Goal: Obtain resource: Obtain resource

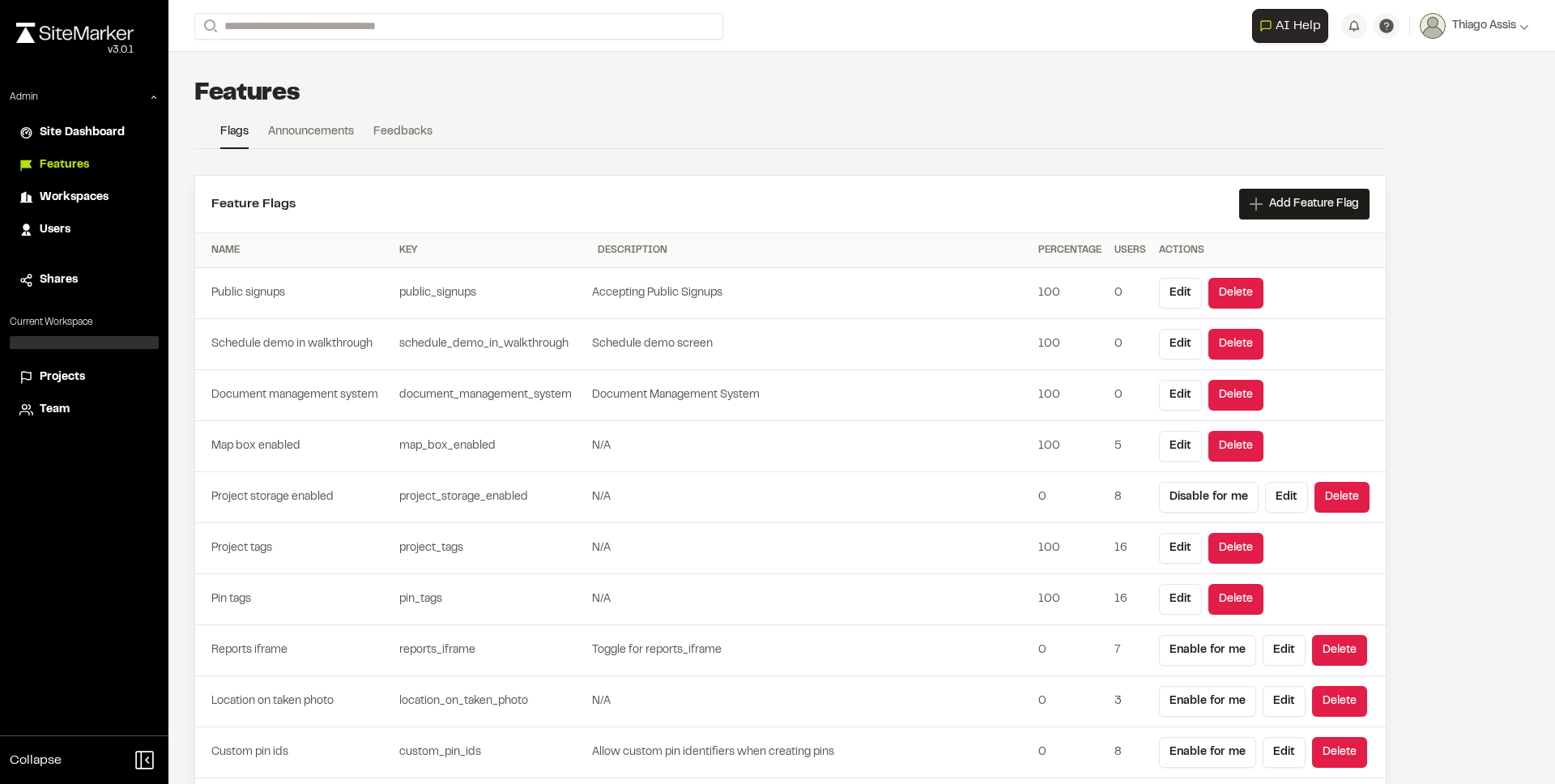
click at [76, 376] on span "Projects" at bounding box center [62, 377] width 45 height 17
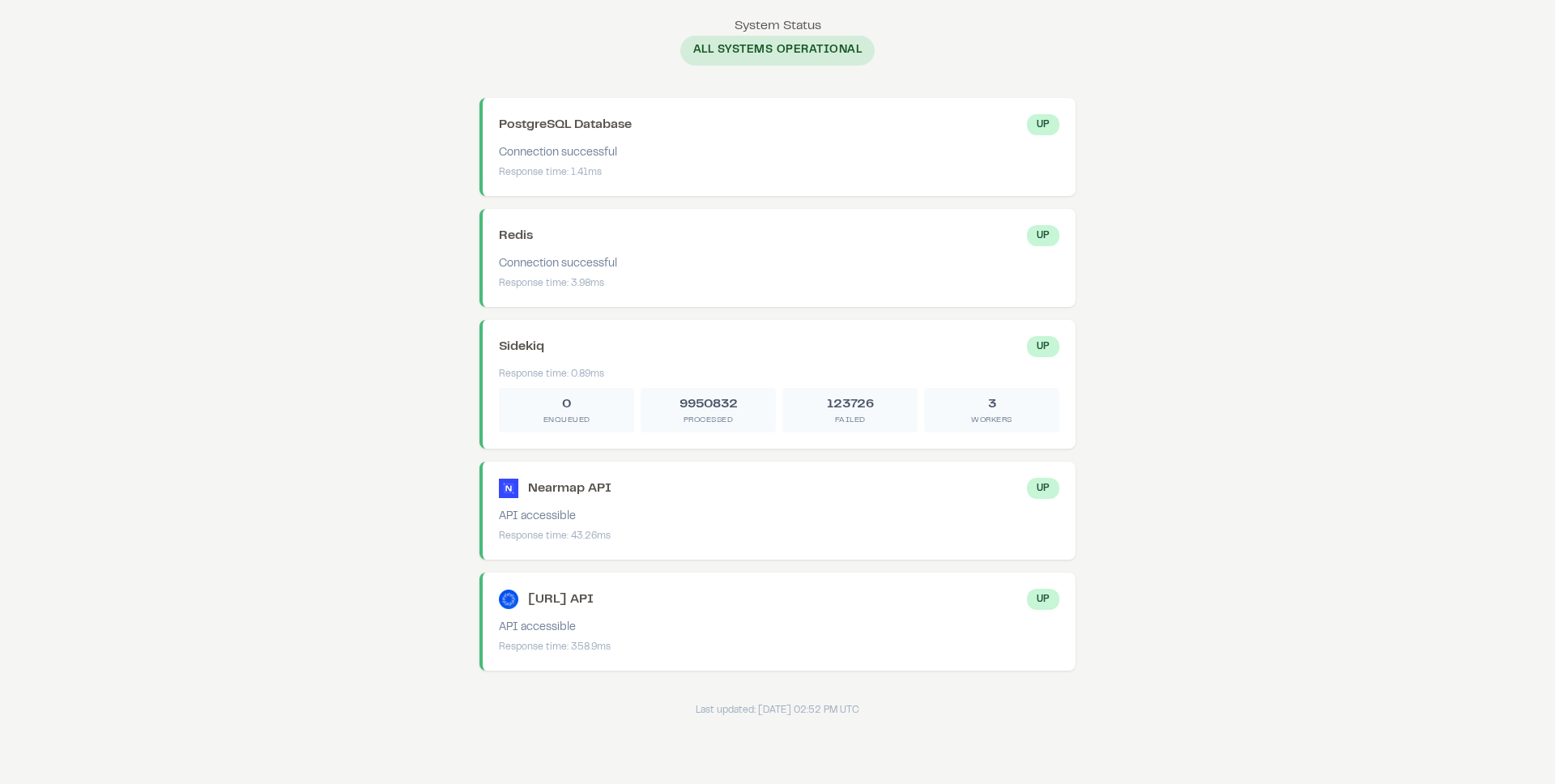
drag, startPoint x: 560, startPoint y: 484, endPoint x: 607, endPoint y: 518, distance: 58.0
click at [607, 518] on div "Nearmap API Up API accessible Response time: 43.26ms" at bounding box center [778, 510] width 596 height 98
click at [607, 518] on div "API accessible" at bounding box center [779, 517] width 561 height 17
drag, startPoint x: 621, startPoint y: 544, endPoint x: 548, endPoint y: 484, distance: 94.5
click at [548, 484] on div "Nearmap API Up API accessible Response time: 43.26ms" at bounding box center [778, 510] width 596 height 98
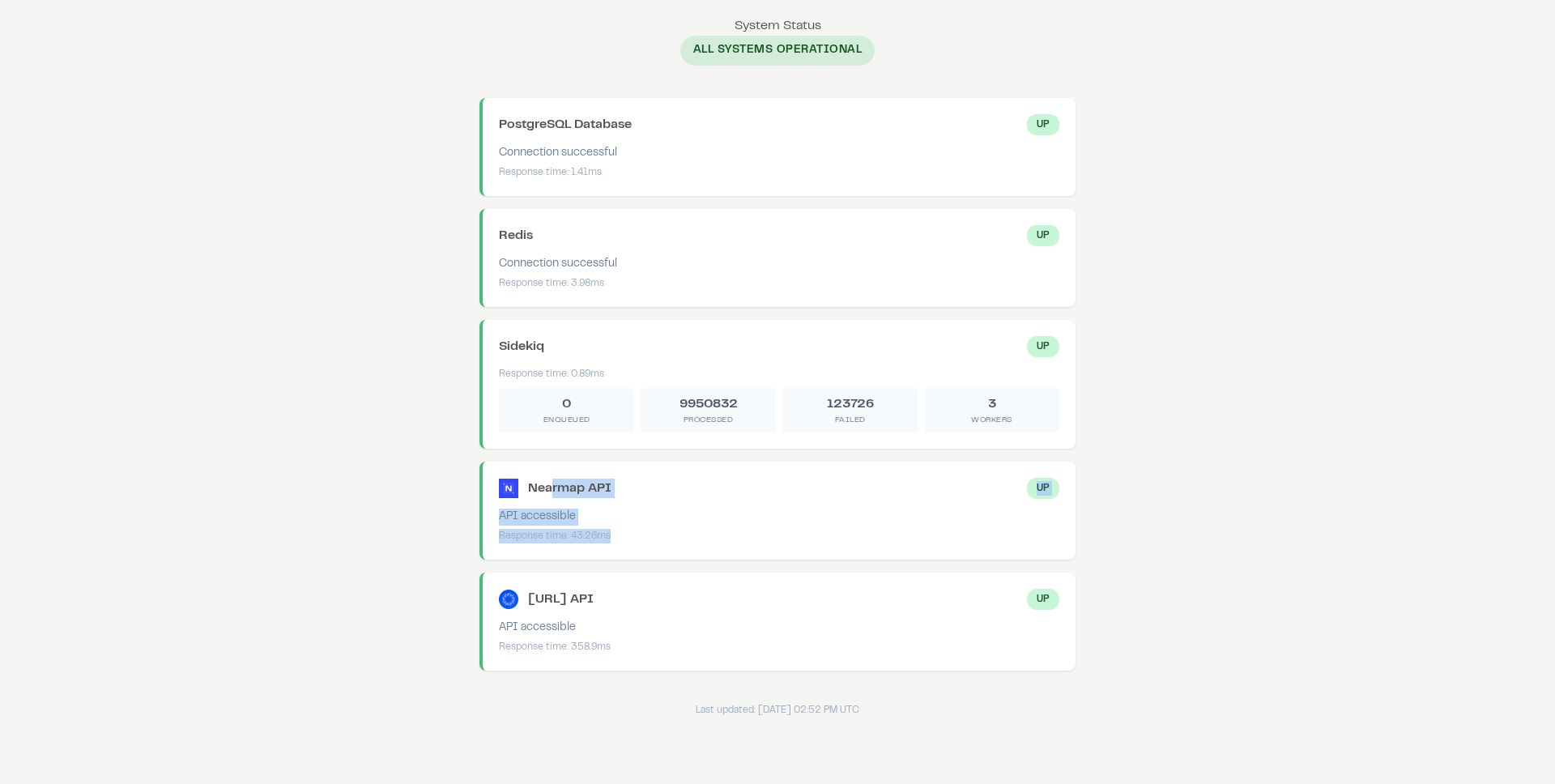
click at [548, 484] on div "Nearmap API" at bounding box center [569, 488] width 83 height 19
drag, startPoint x: 548, startPoint y: 484, endPoint x: 645, endPoint y: 533, distance: 108.7
click at [645, 533] on div "Nearmap API Up API accessible Response time: 43.26ms" at bounding box center [778, 510] width 596 height 98
click at [645, 533] on div "Response time: 43.26ms" at bounding box center [779, 536] width 561 height 15
drag, startPoint x: 981, startPoint y: 407, endPoint x: 999, endPoint y: 423, distance: 24.1
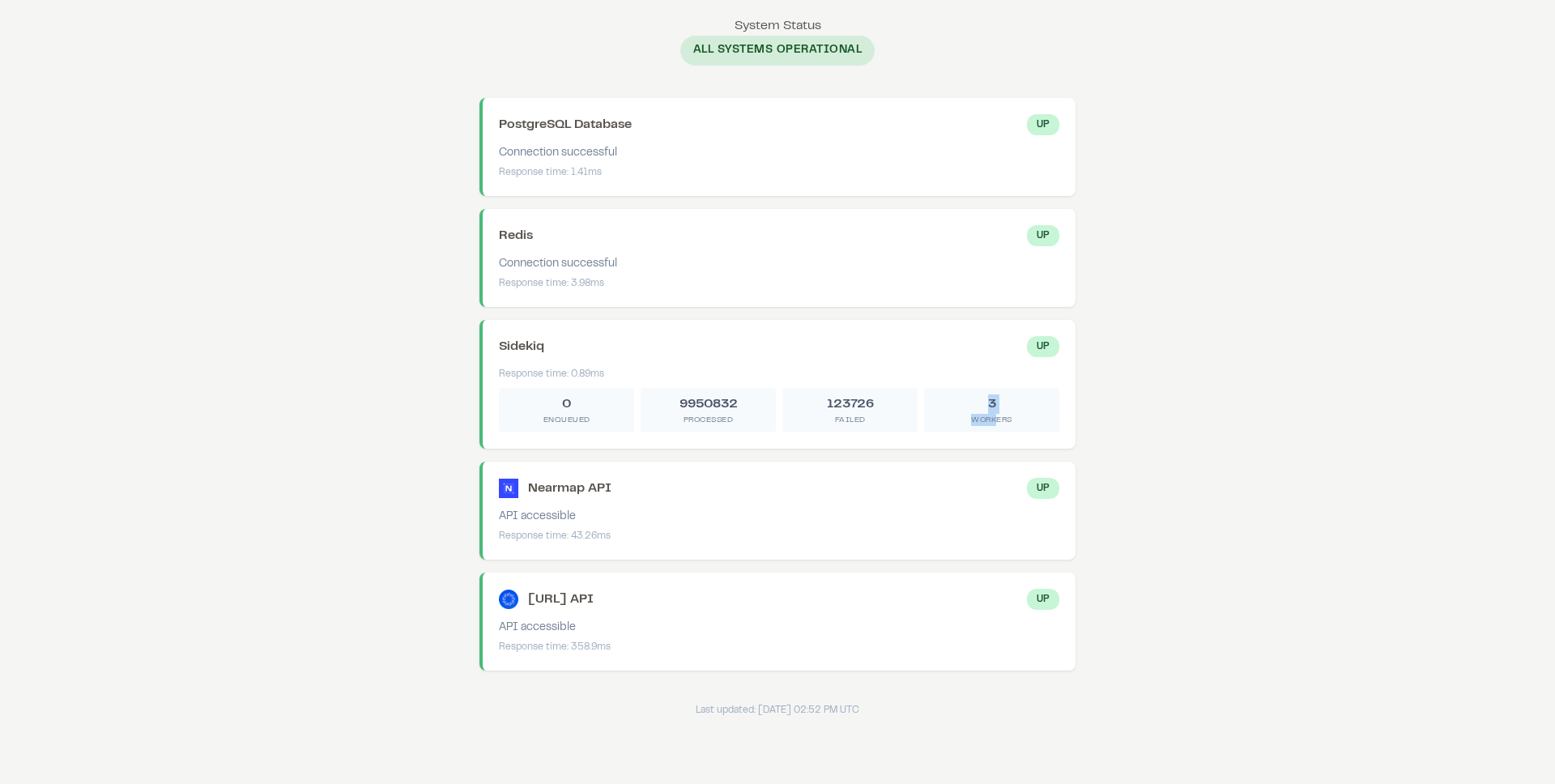
click at [999, 423] on div "3 Workers" at bounding box center [992, 410] width 136 height 45
click at [999, 423] on div "Workers" at bounding box center [992, 420] width 122 height 12
drag, startPoint x: 1010, startPoint y: 424, endPoint x: 966, endPoint y: 406, distance: 47.5
click at [966, 406] on div "3 Workers" at bounding box center [992, 410] width 136 height 45
click at [966, 406] on div "3" at bounding box center [992, 404] width 122 height 19
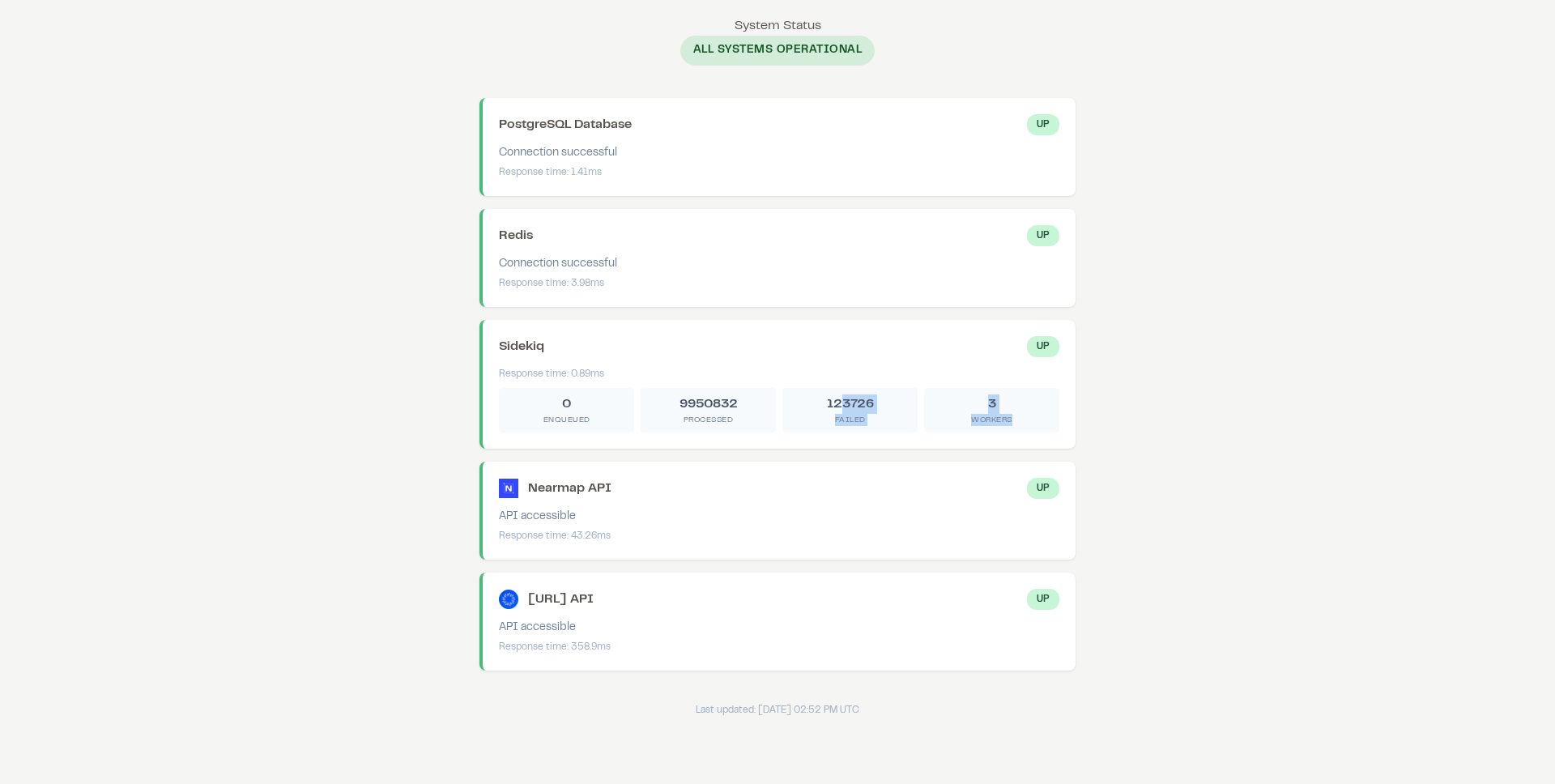
drag, startPoint x: 842, startPoint y: 399, endPoint x: 1015, endPoint y: 415, distance: 173.7
click at [1015, 415] on div "0 Enqueued 9950832 Processed 123726 Failed 3 Workers" at bounding box center [779, 410] width 561 height 45
click at [1015, 415] on div "Workers" at bounding box center [992, 420] width 122 height 12
drag, startPoint x: 793, startPoint y: 400, endPoint x: 631, endPoint y: 390, distance: 162.3
click at [631, 390] on div "0 Enqueued 9950832 Processed 123726 Failed 3 Workers" at bounding box center [779, 410] width 561 height 45
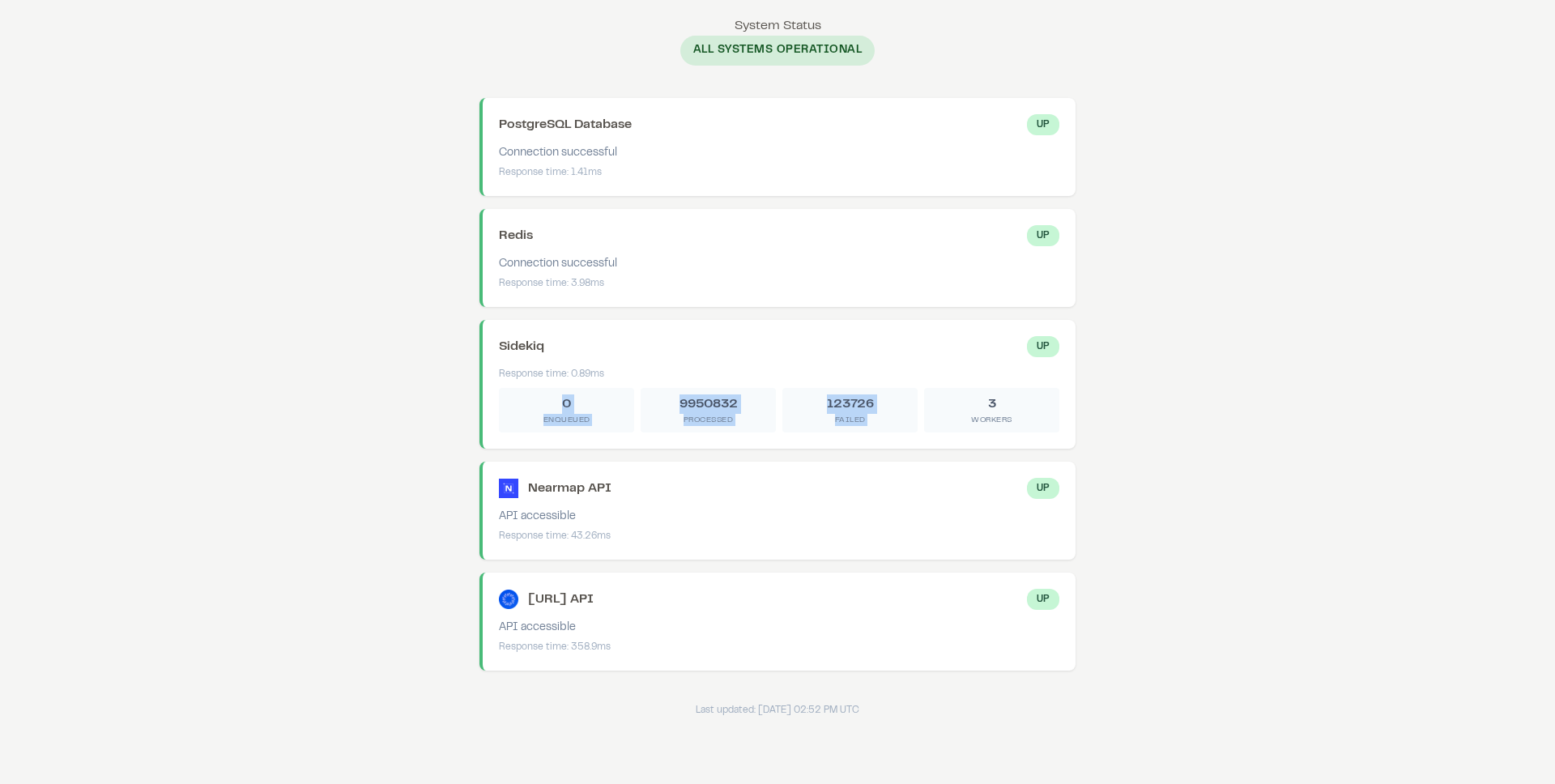
click at [631, 390] on div "0 Enqueued" at bounding box center [567, 410] width 136 height 45
drag, startPoint x: 542, startPoint y: 392, endPoint x: 1025, endPoint y: 411, distance: 483.4
click at [1025, 411] on div "0 Enqueued 9950832 Processed 123726 Failed 3 Workers" at bounding box center [779, 410] width 561 height 45
click at [1025, 411] on div "3" at bounding box center [992, 404] width 122 height 19
drag, startPoint x: 972, startPoint y: 400, endPoint x: 1019, endPoint y: 429, distance: 55.2
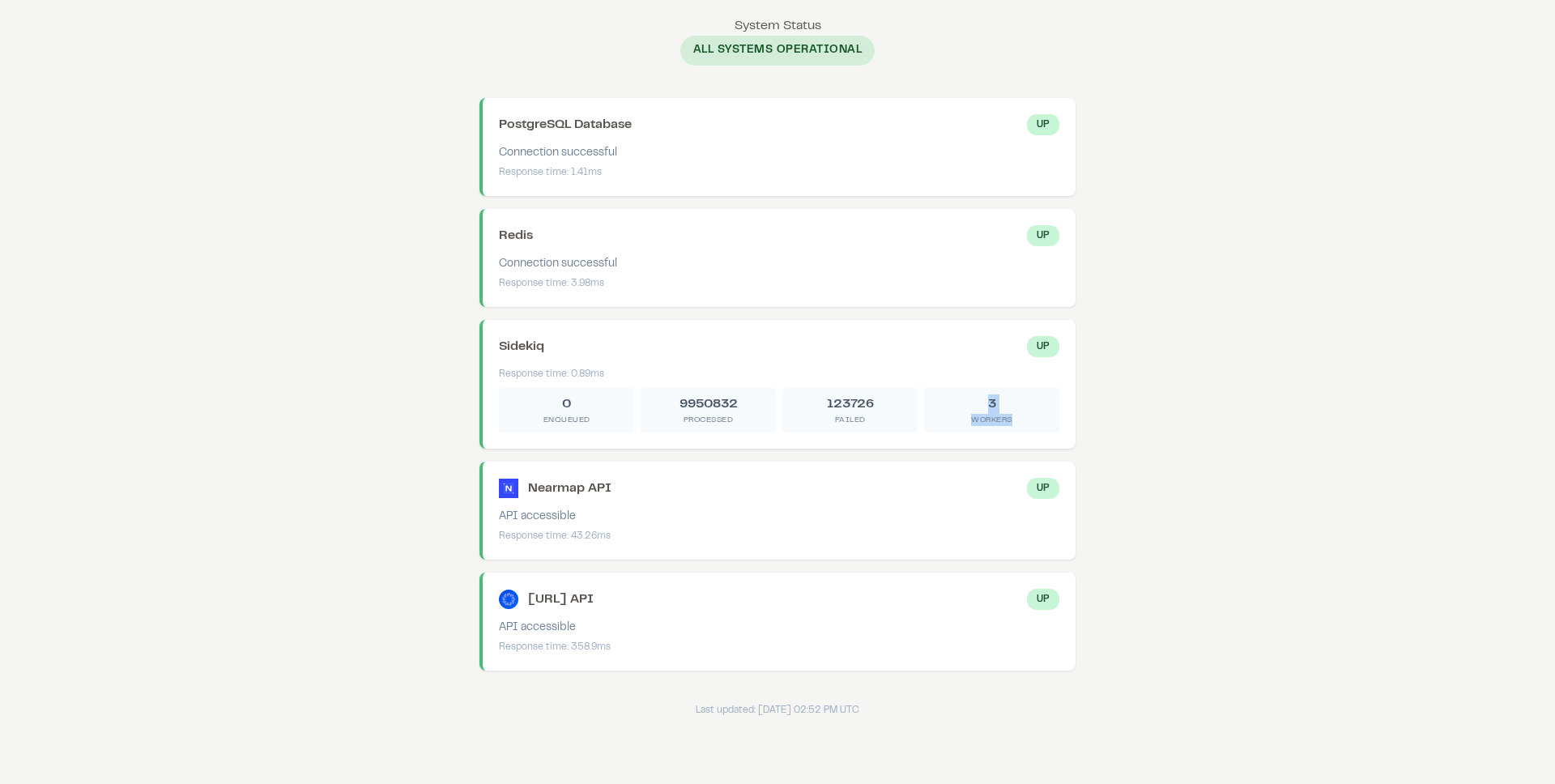
click at [1019, 429] on div "3 Workers" at bounding box center [992, 410] width 136 height 45
drag, startPoint x: 561, startPoint y: 510, endPoint x: 594, endPoint y: 531, distance: 39.1
click at [594, 531] on div "Nearmap API Up API accessible Response time: 43.26ms" at bounding box center [778, 510] width 596 height 98
click at [594, 531] on div "Response time: 43.26ms" at bounding box center [779, 536] width 561 height 15
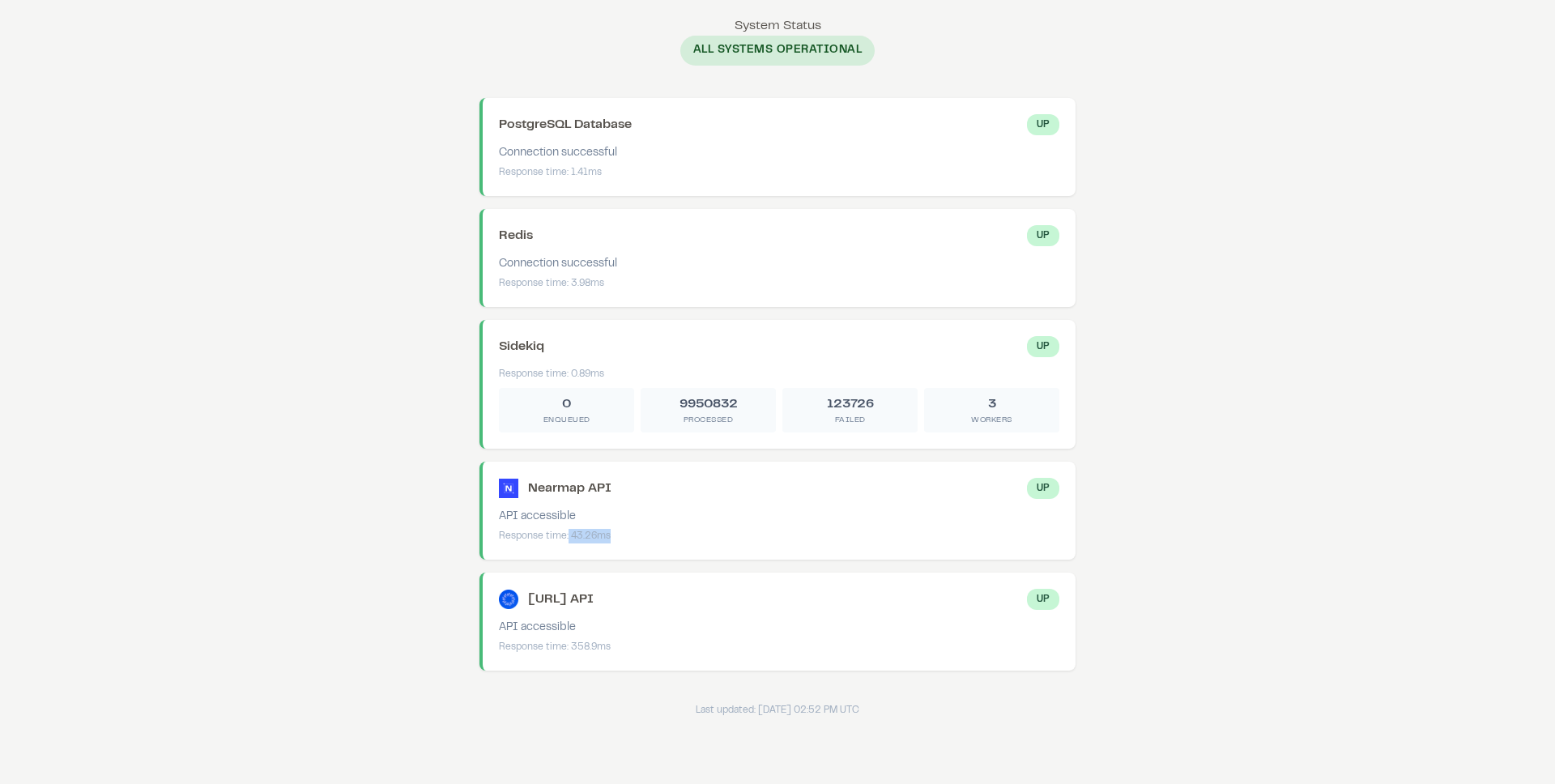
drag, startPoint x: 567, startPoint y: 536, endPoint x: 620, endPoint y: 538, distance: 53.0
click at [620, 538] on div "Response time: 43.26ms" at bounding box center [779, 536] width 561 height 15
drag, startPoint x: 557, startPoint y: 623, endPoint x: 589, endPoint y: 658, distance: 47.4
click at [589, 658] on div "Precip.ai API Up API accessible Response time: 358.9ms" at bounding box center [778, 621] width 596 height 98
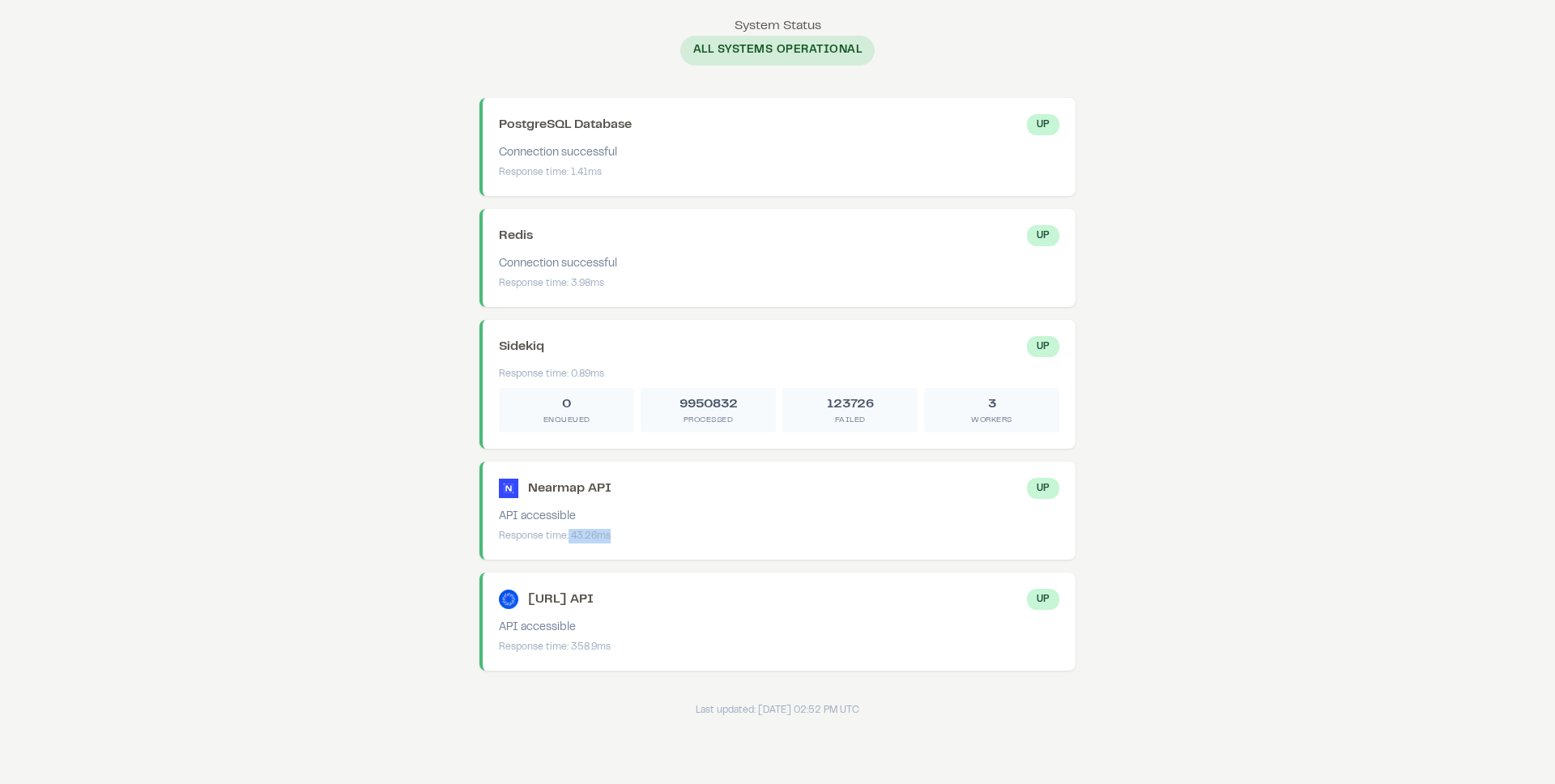
click at [589, 658] on div "Precip.ai API Up API accessible Response time: 358.9ms" at bounding box center [778, 621] width 596 height 98
drag, startPoint x: 748, startPoint y: 52, endPoint x: 831, endPoint y: 55, distance: 83.1
click at [831, 55] on span "All Systems Operational" at bounding box center [778, 51] width 195 height 30
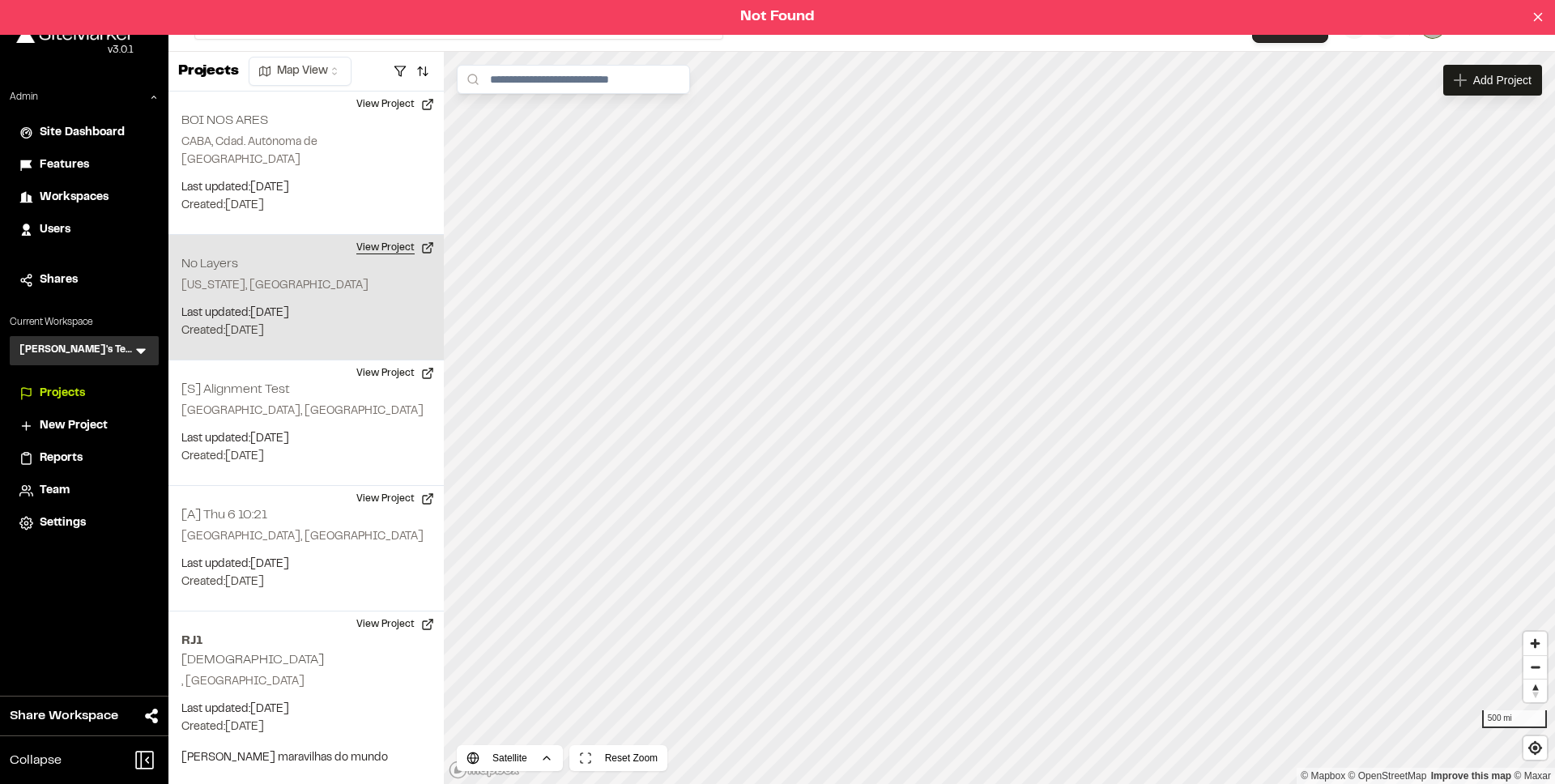
click at [391, 235] on button "View Project" at bounding box center [394, 248] width 97 height 26
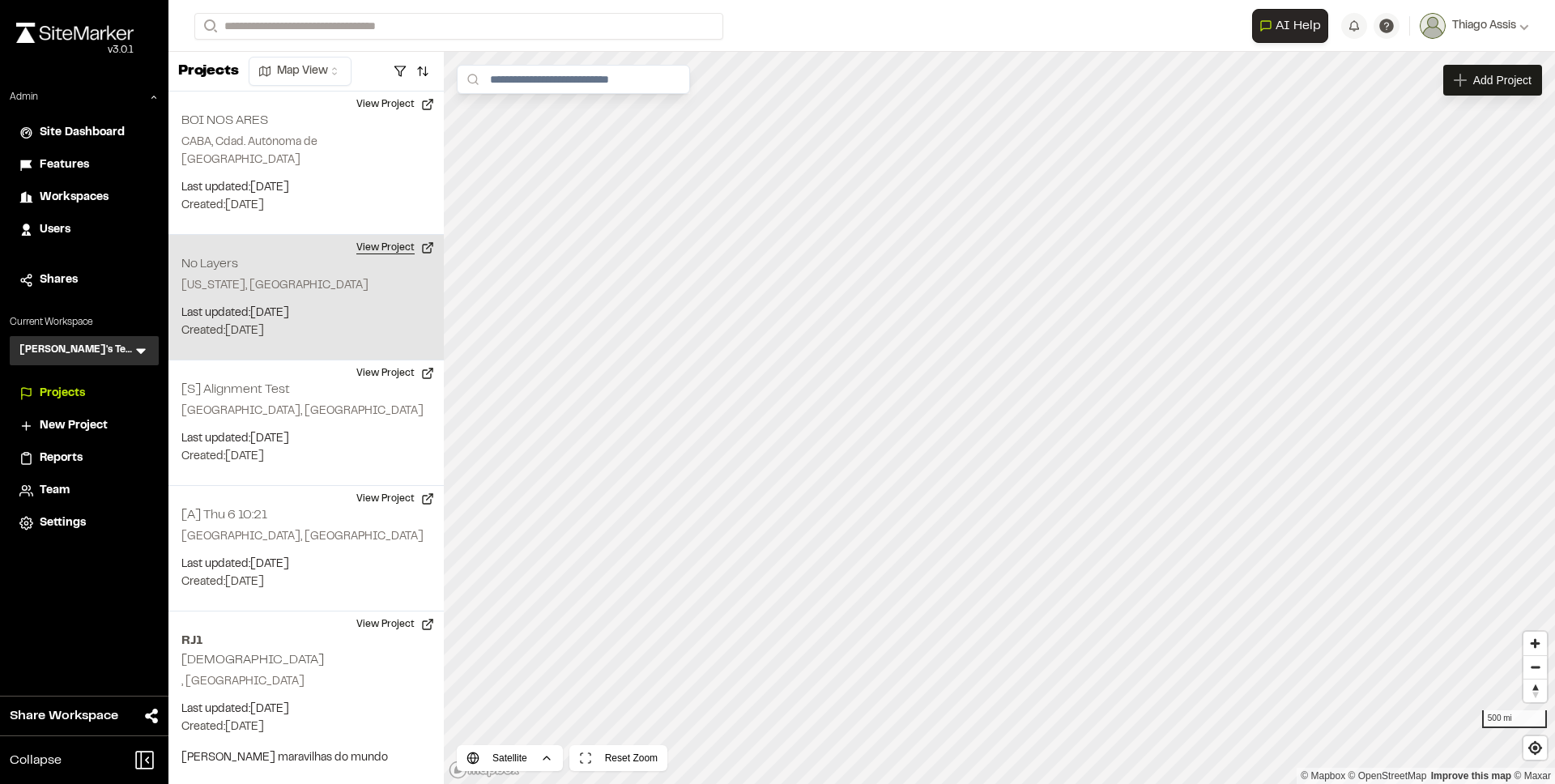
click at [394, 235] on button "View Project" at bounding box center [394, 248] width 97 height 26
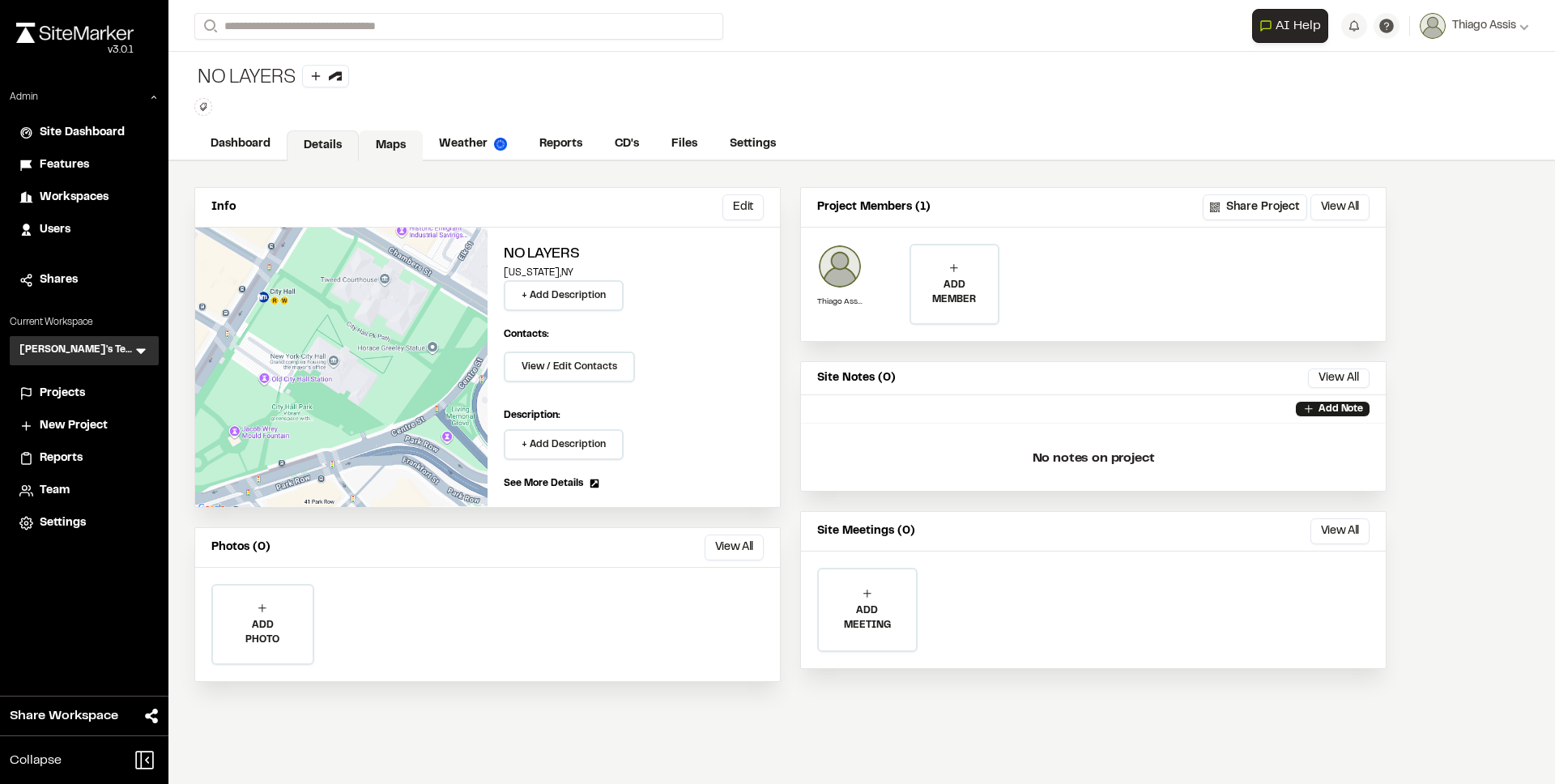
click at [399, 148] on link "Maps" at bounding box center [390, 145] width 64 height 31
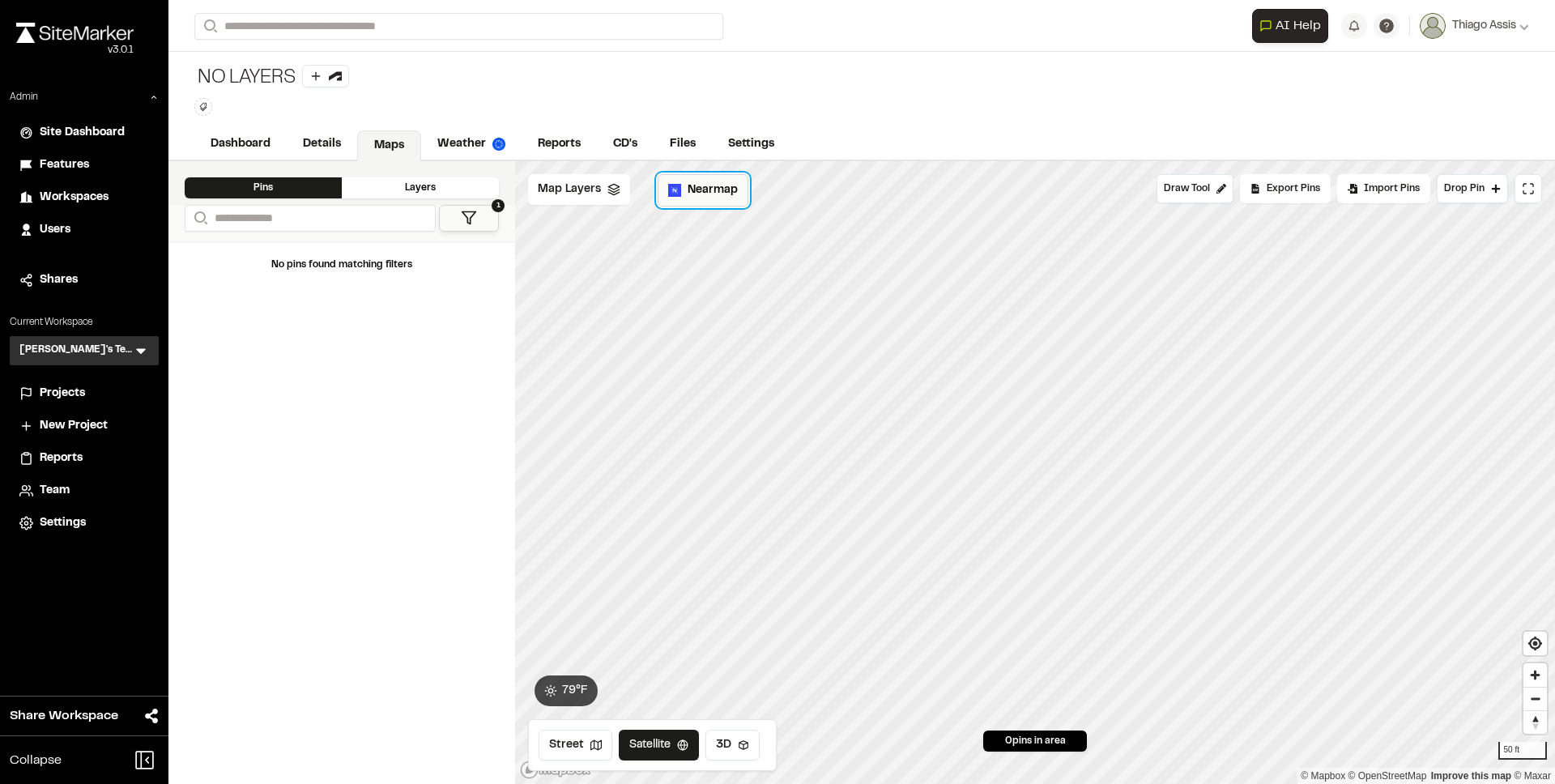
click at [698, 197] on span "Nearmap" at bounding box center [712, 190] width 50 height 17
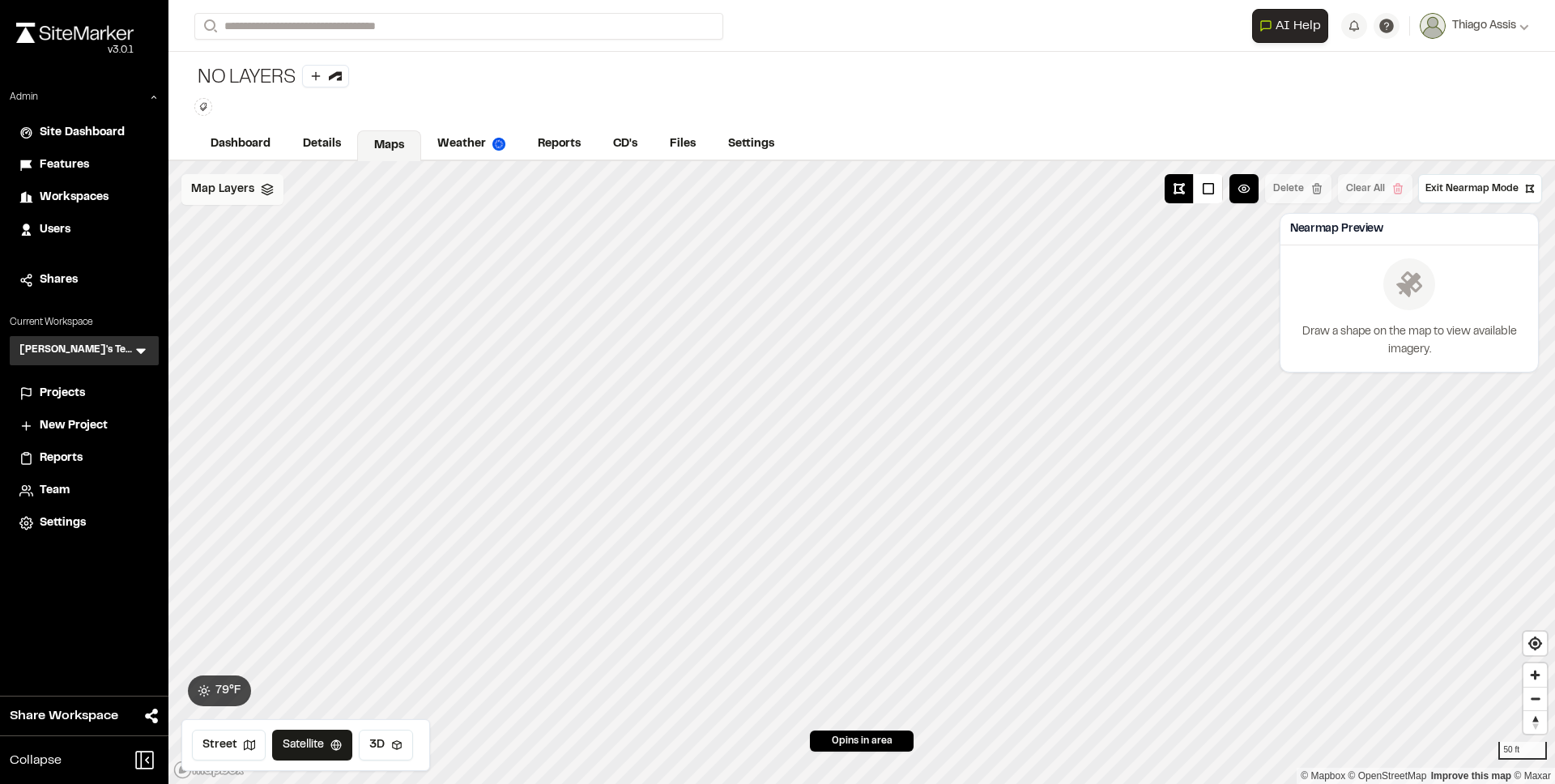
click at [261, 193] on icon at bounding box center [267, 189] width 13 height 13
click at [245, 194] on span "Map Layers" at bounding box center [223, 190] width 63 height 17
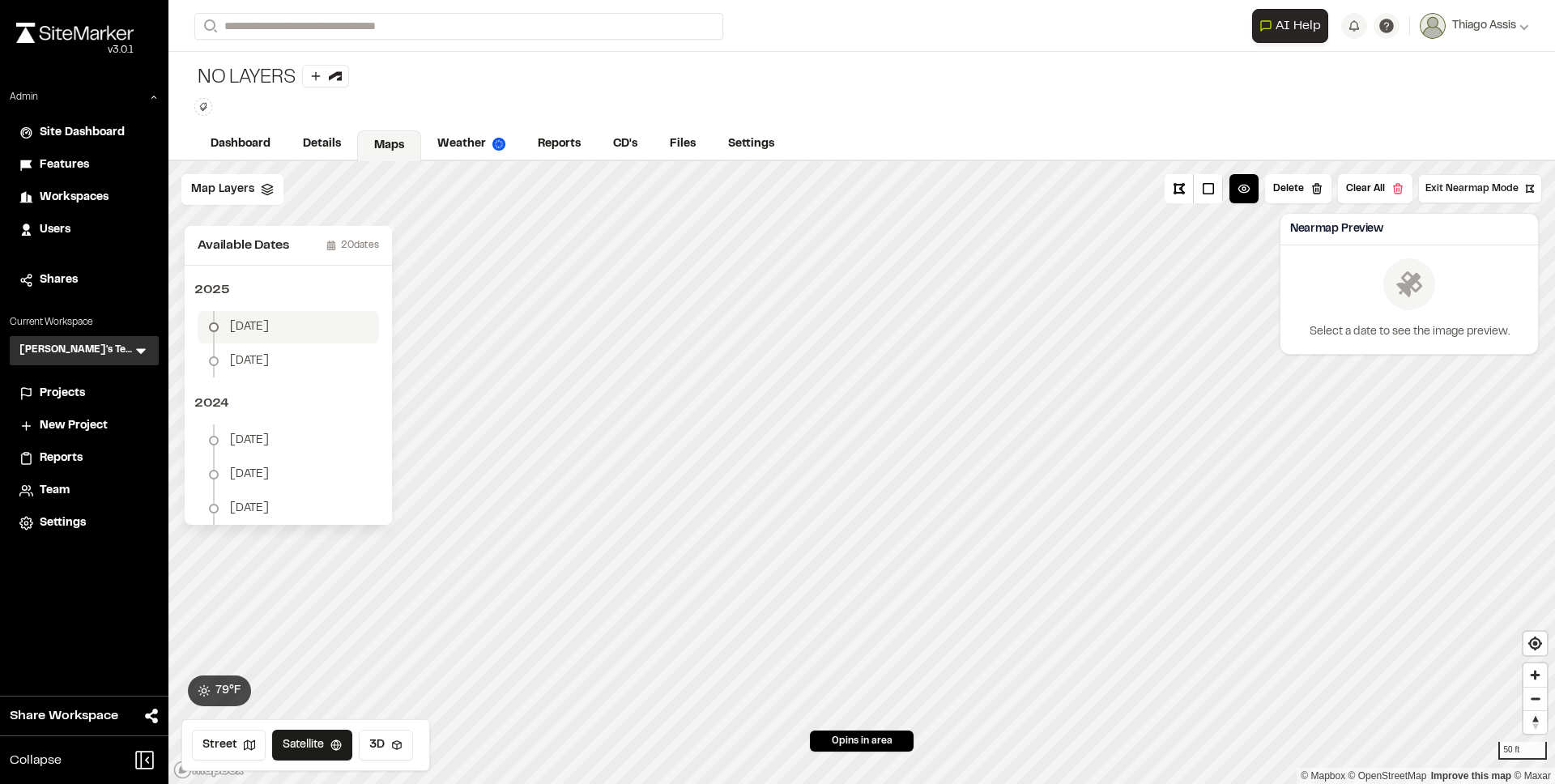
click at [280, 330] on li "[DATE]" at bounding box center [288, 327] width 181 height 32
click at [1433, 319] on button "Download Map Layer" at bounding box center [1461, 311] width 134 height 29
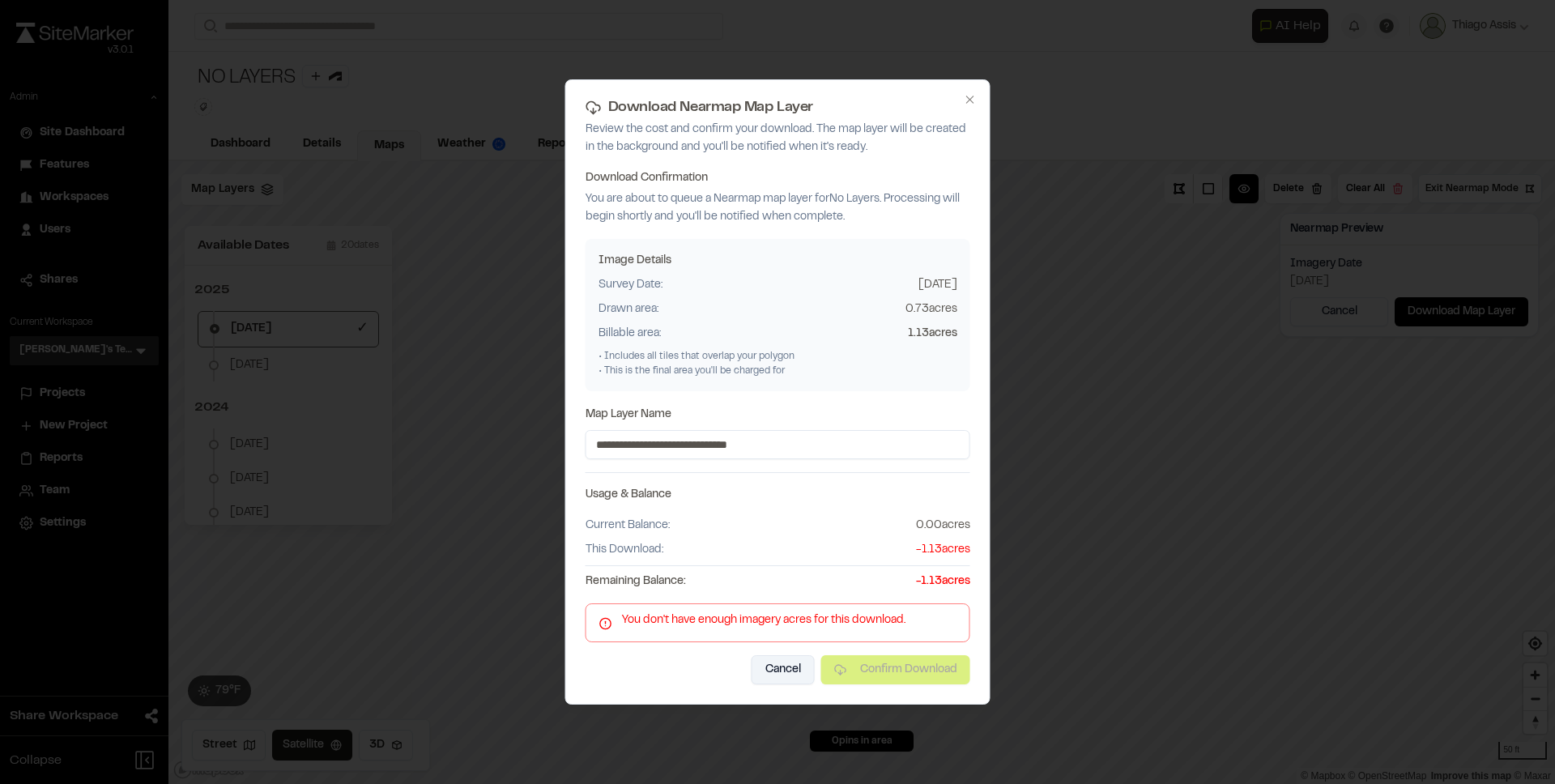
click at [776, 668] on button "Cancel" at bounding box center [784, 669] width 63 height 29
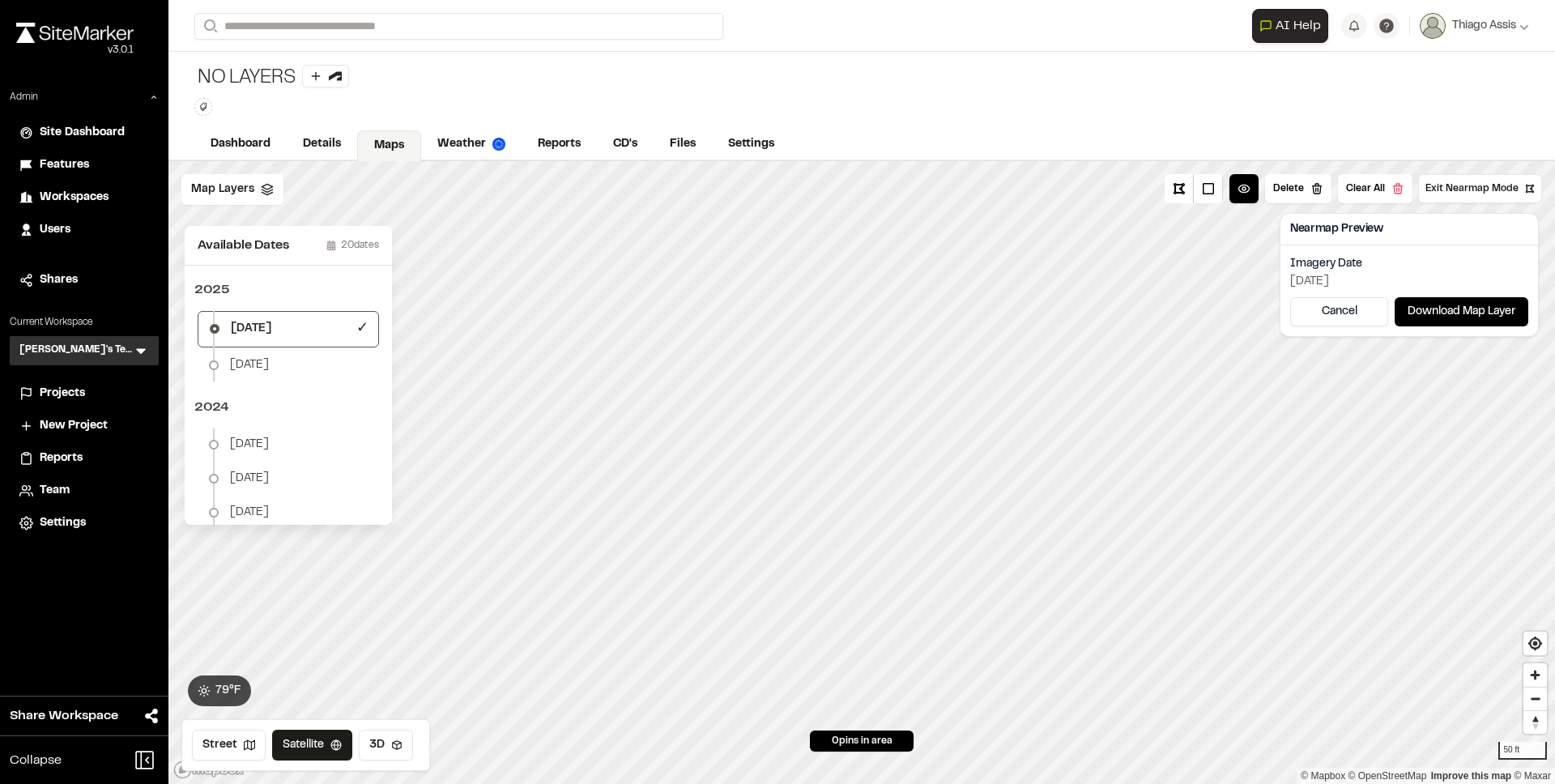
click at [43, 521] on span "Settings" at bounding box center [62, 523] width 46 height 17
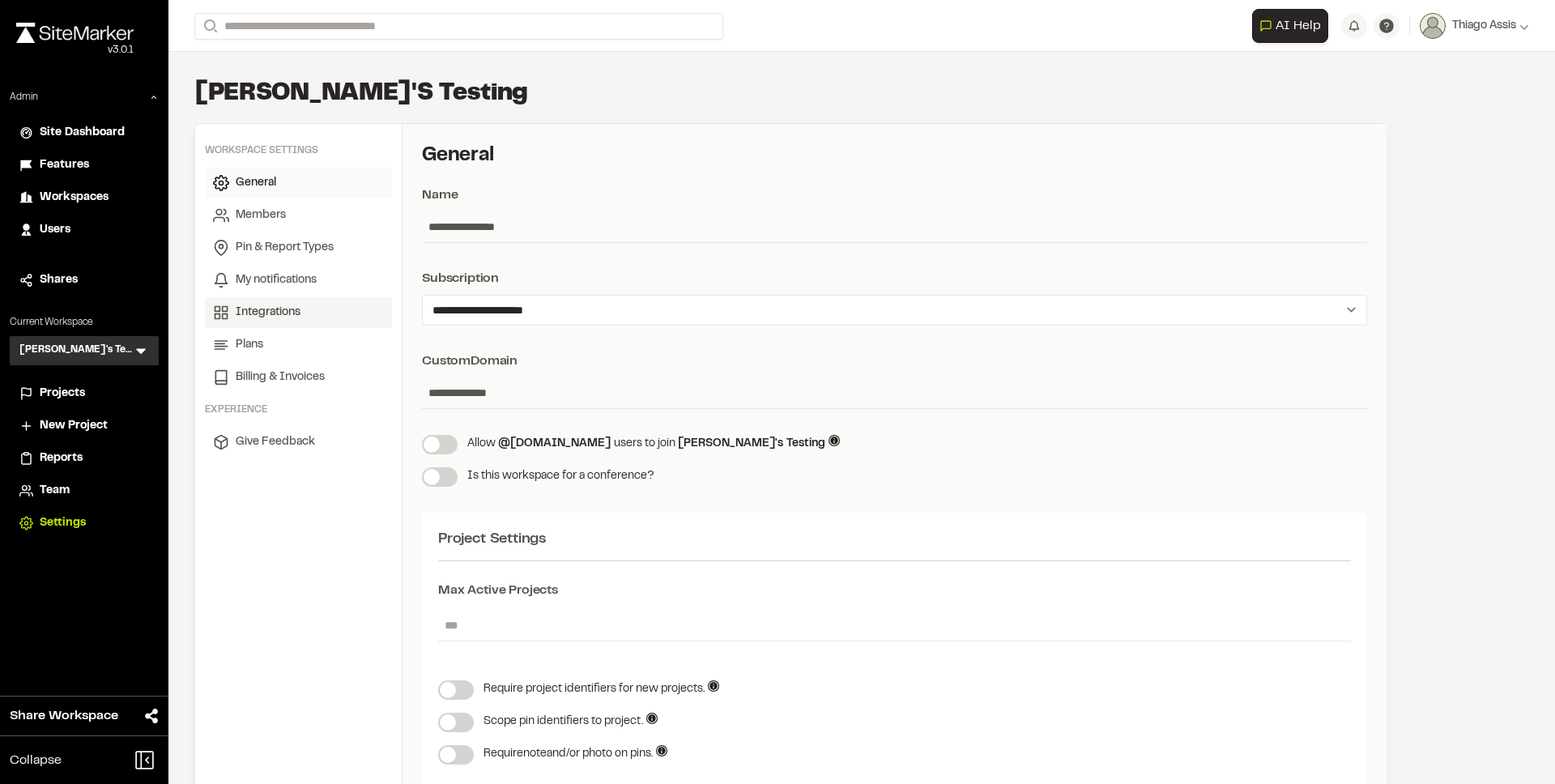
click at [288, 310] on span "Integrations" at bounding box center [268, 312] width 65 height 17
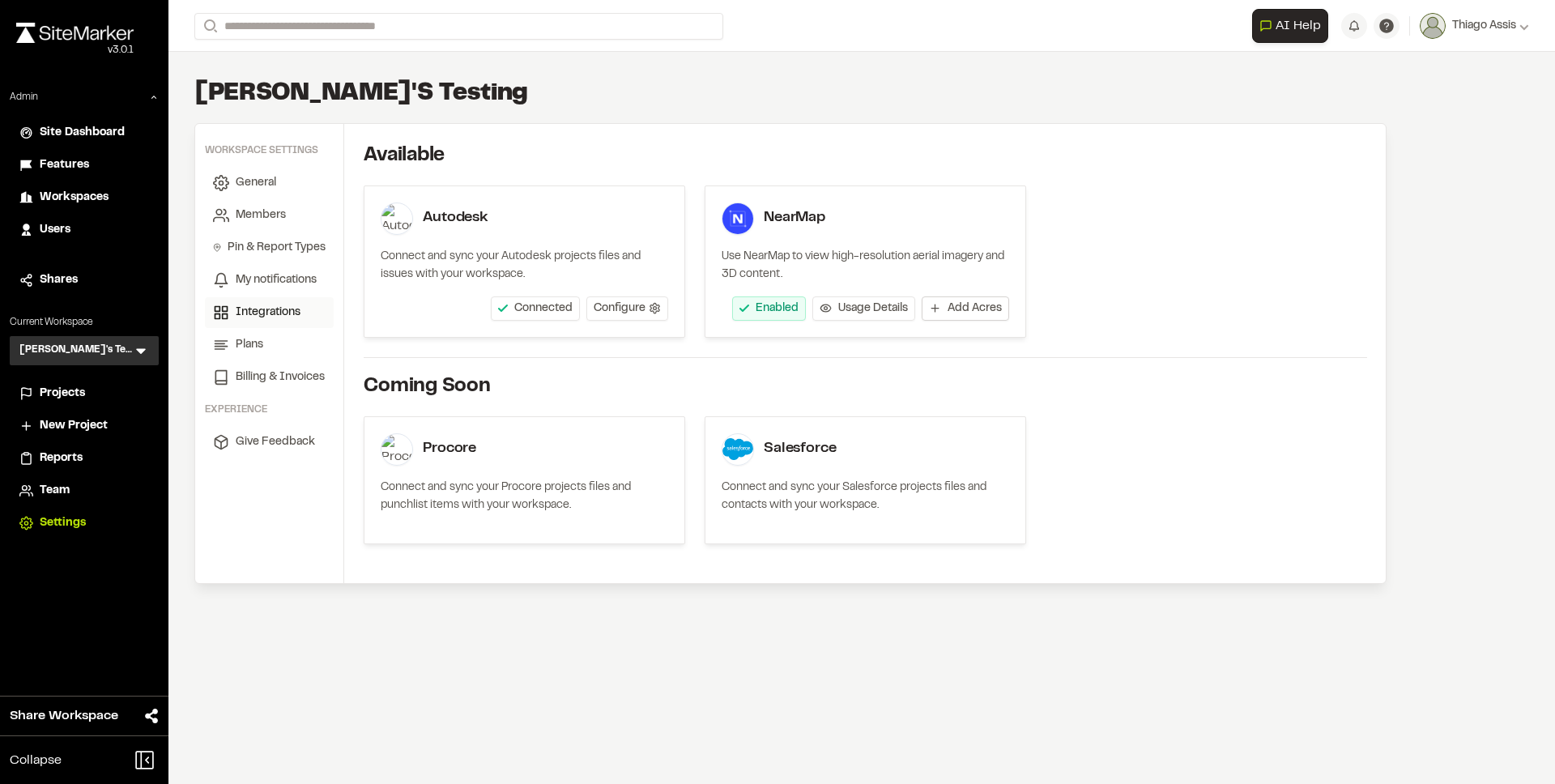
click at [973, 313] on span "Add Acres" at bounding box center [975, 309] width 54 height 17
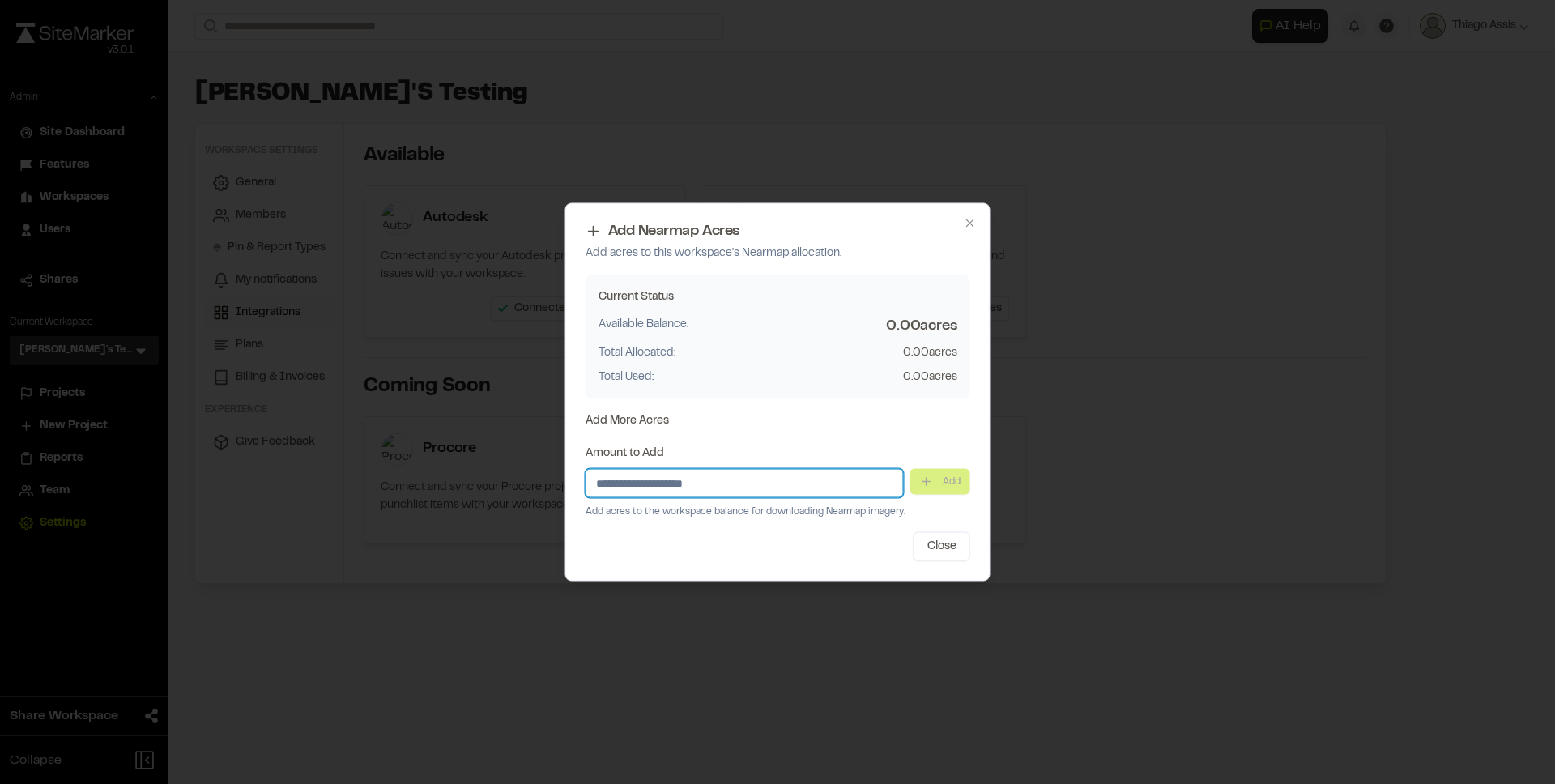
click at [804, 481] on input "Amount to Add" at bounding box center [745, 482] width 318 height 29
type input "**"
click at [929, 483] on button "Add" at bounding box center [940, 482] width 60 height 26
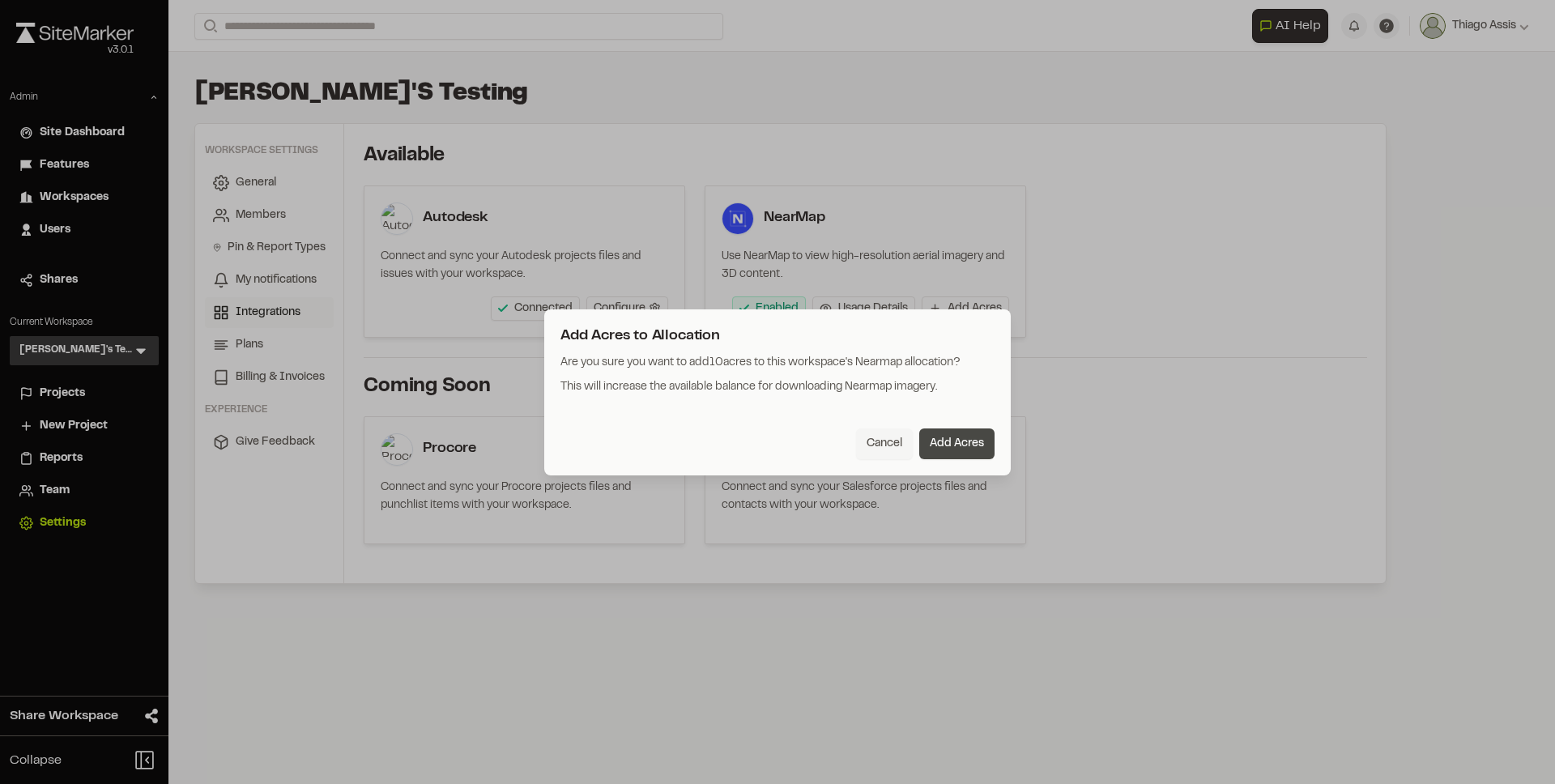
click at [966, 451] on button "Add Acres" at bounding box center [957, 443] width 75 height 31
click at [238, 525] on body "**********" at bounding box center [778, 392] width 1555 height 784
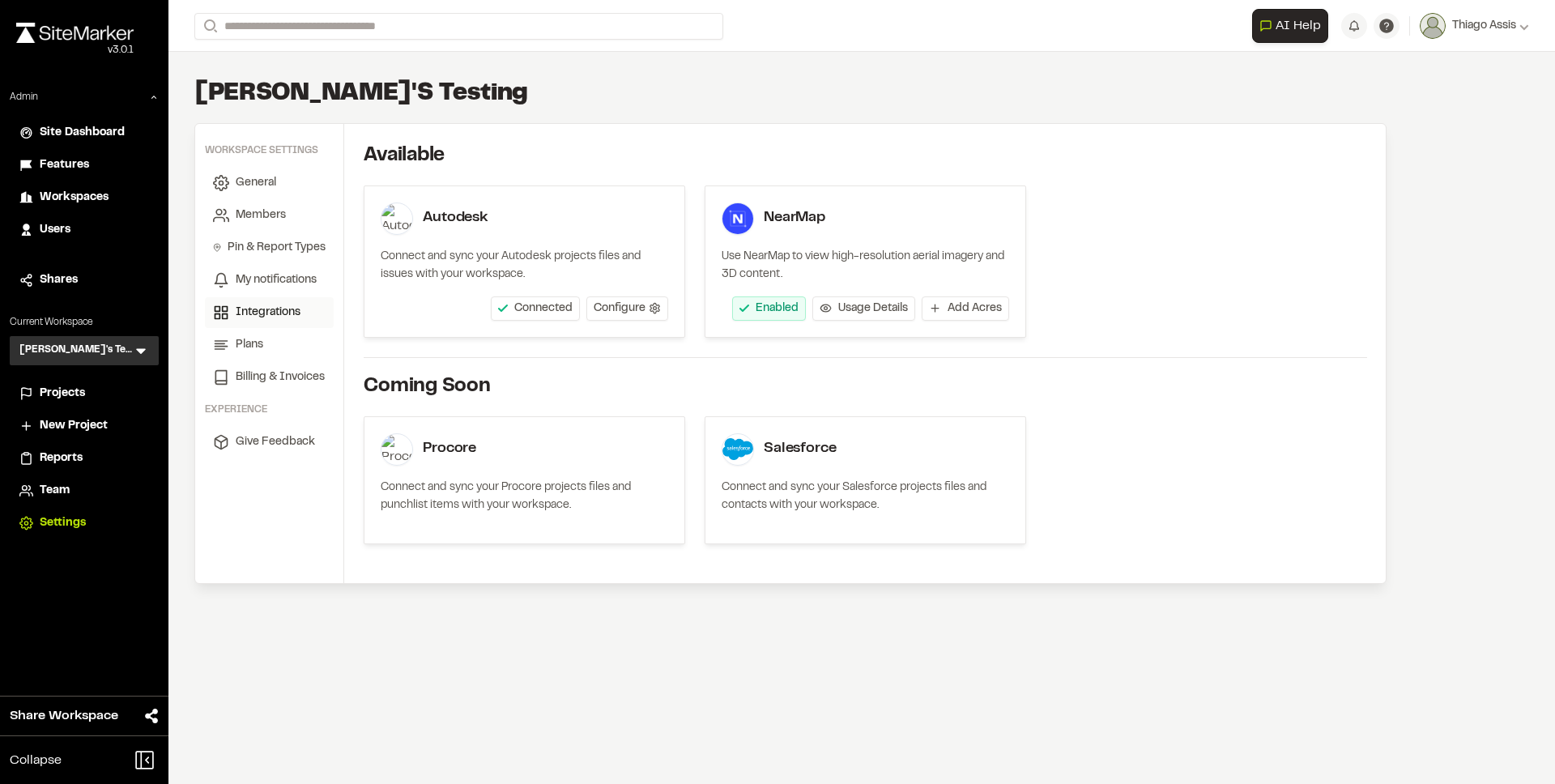
click at [64, 390] on span "Projects" at bounding box center [62, 393] width 45 height 17
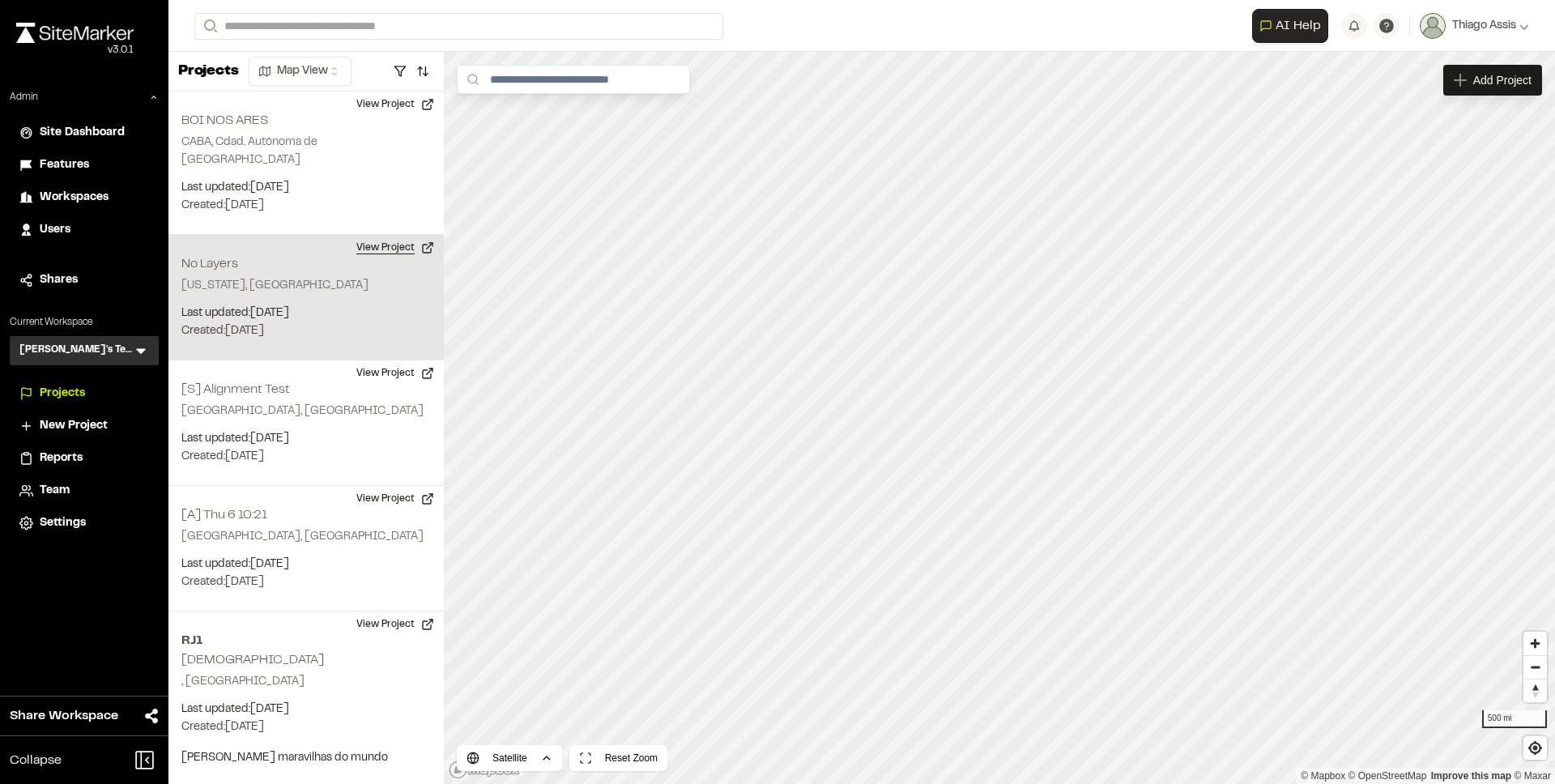
click at [412, 235] on button "View Project" at bounding box center [394, 248] width 97 height 26
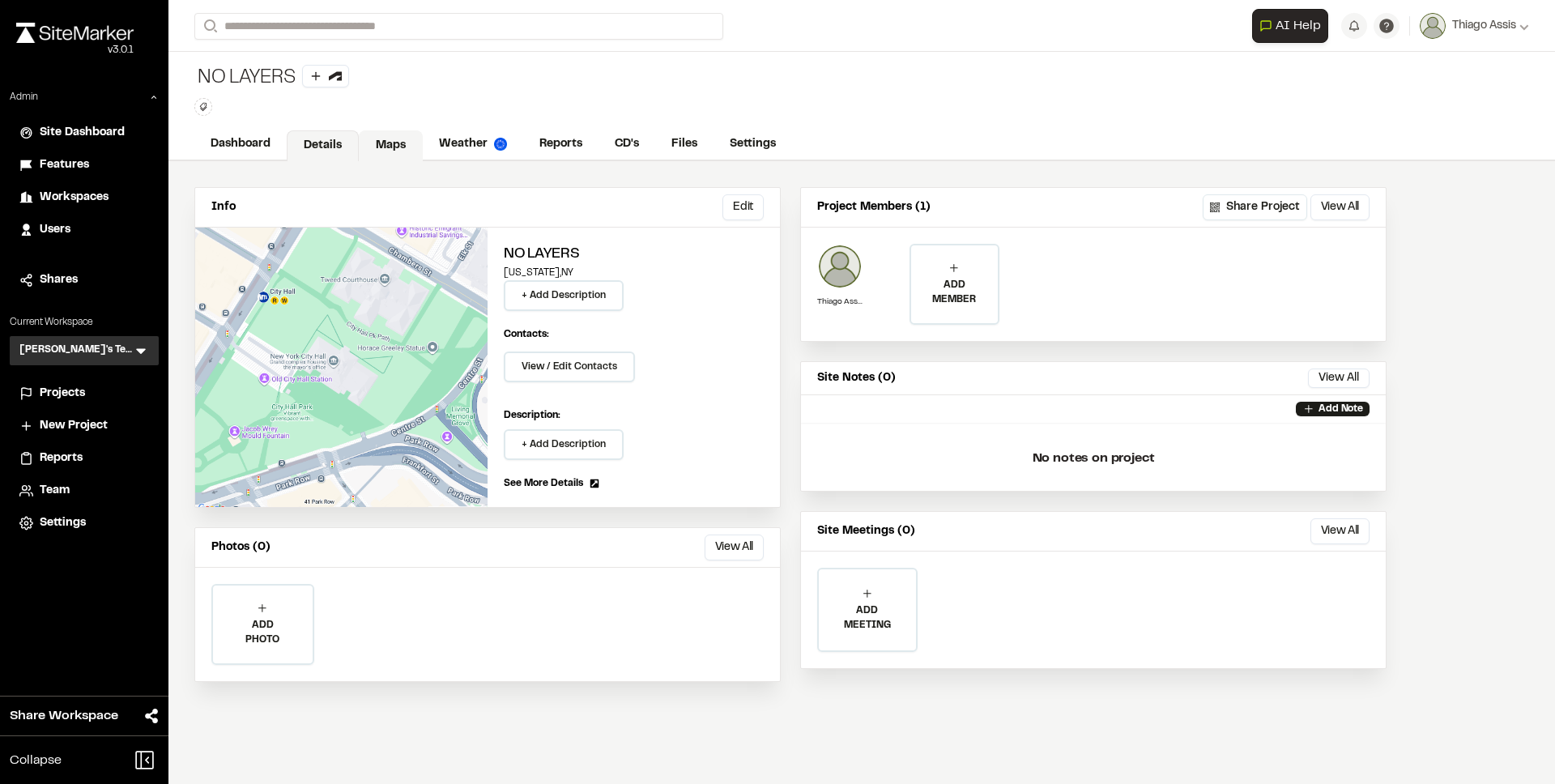
click at [396, 148] on link "Maps" at bounding box center [390, 145] width 64 height 31
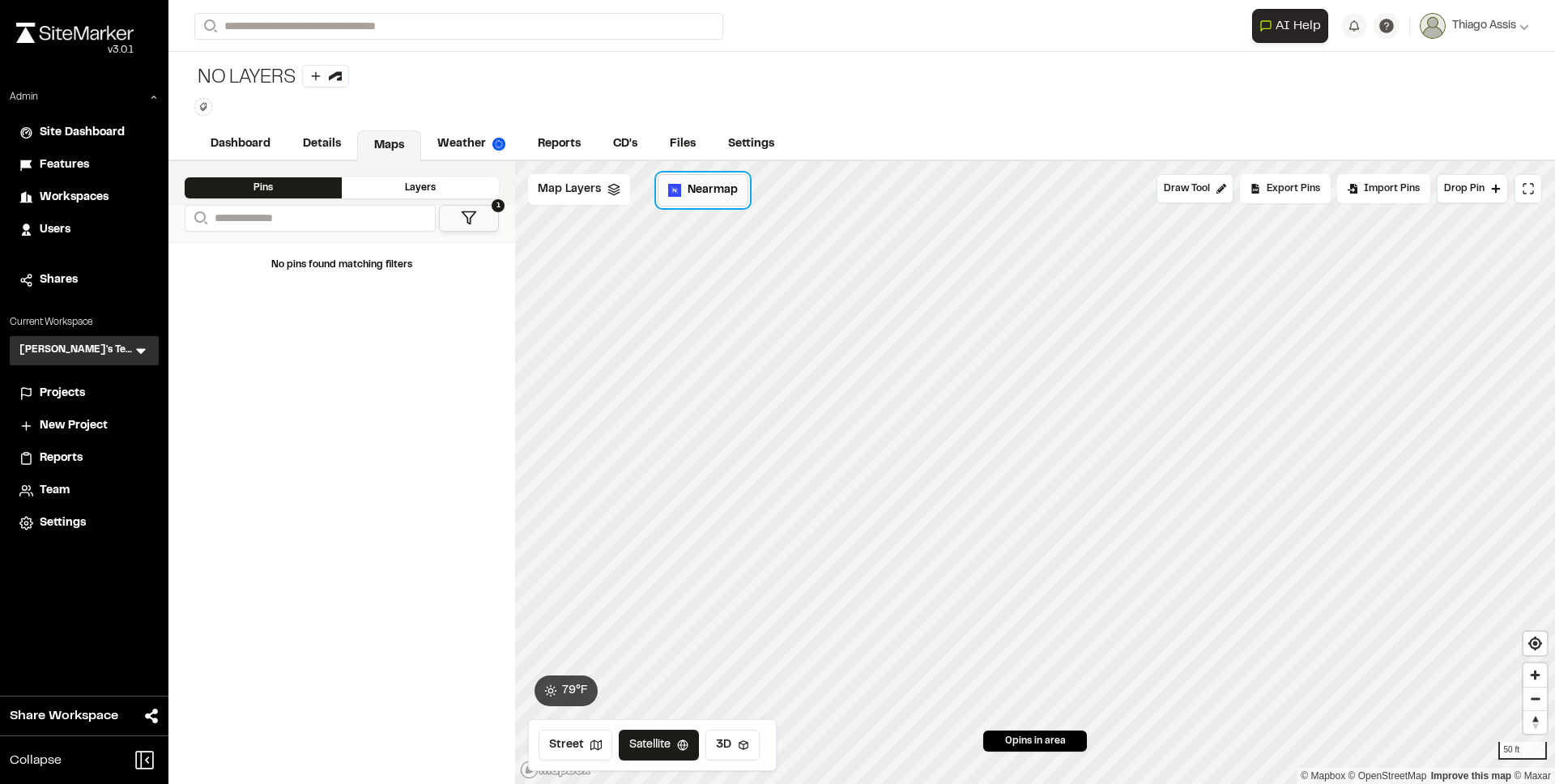
click at [710, 196] on span "Nearmap" at bounding box center [712, 190] width 50 height 17
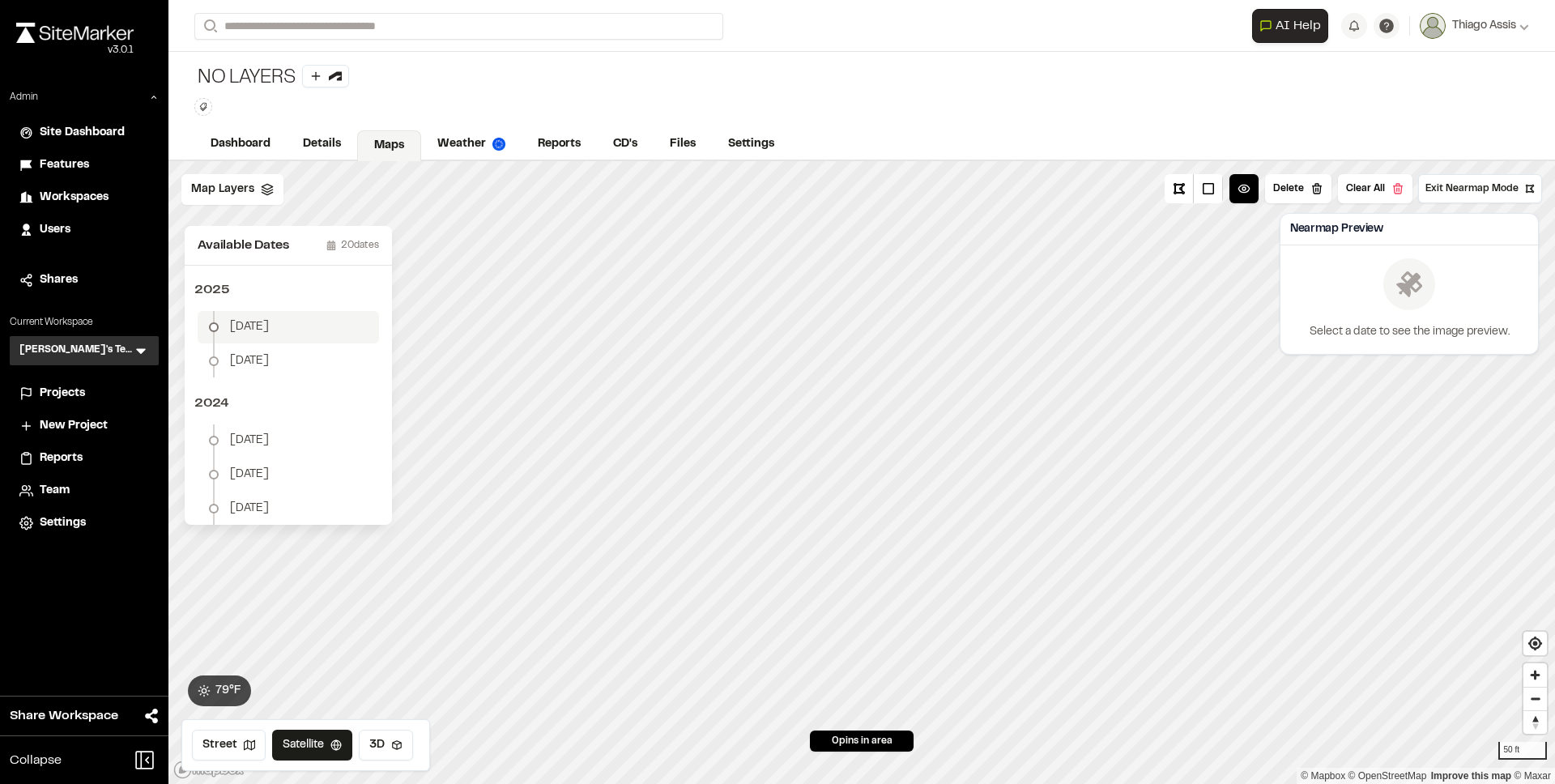
click at [289, 316] on li "[DATE]" at bounding box center [288, 327] width 181 height 32
click at [1474, 314] on button "Download Map Layer" at bounding box center [1461, 311] width 134 height 29
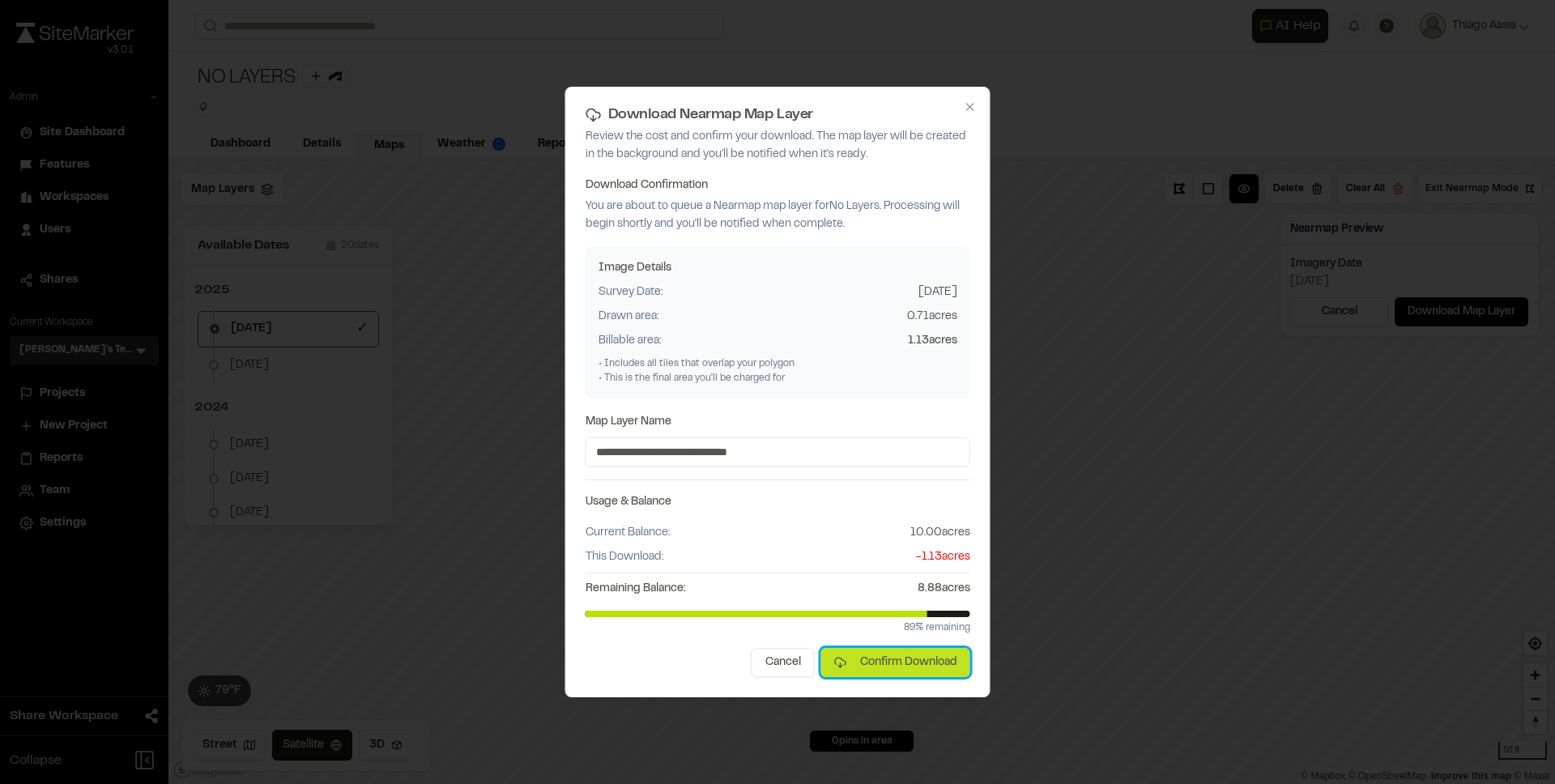
click at [898, 662] on button "Confirm Download" at bounding box center [896, 662] width 149 height 29
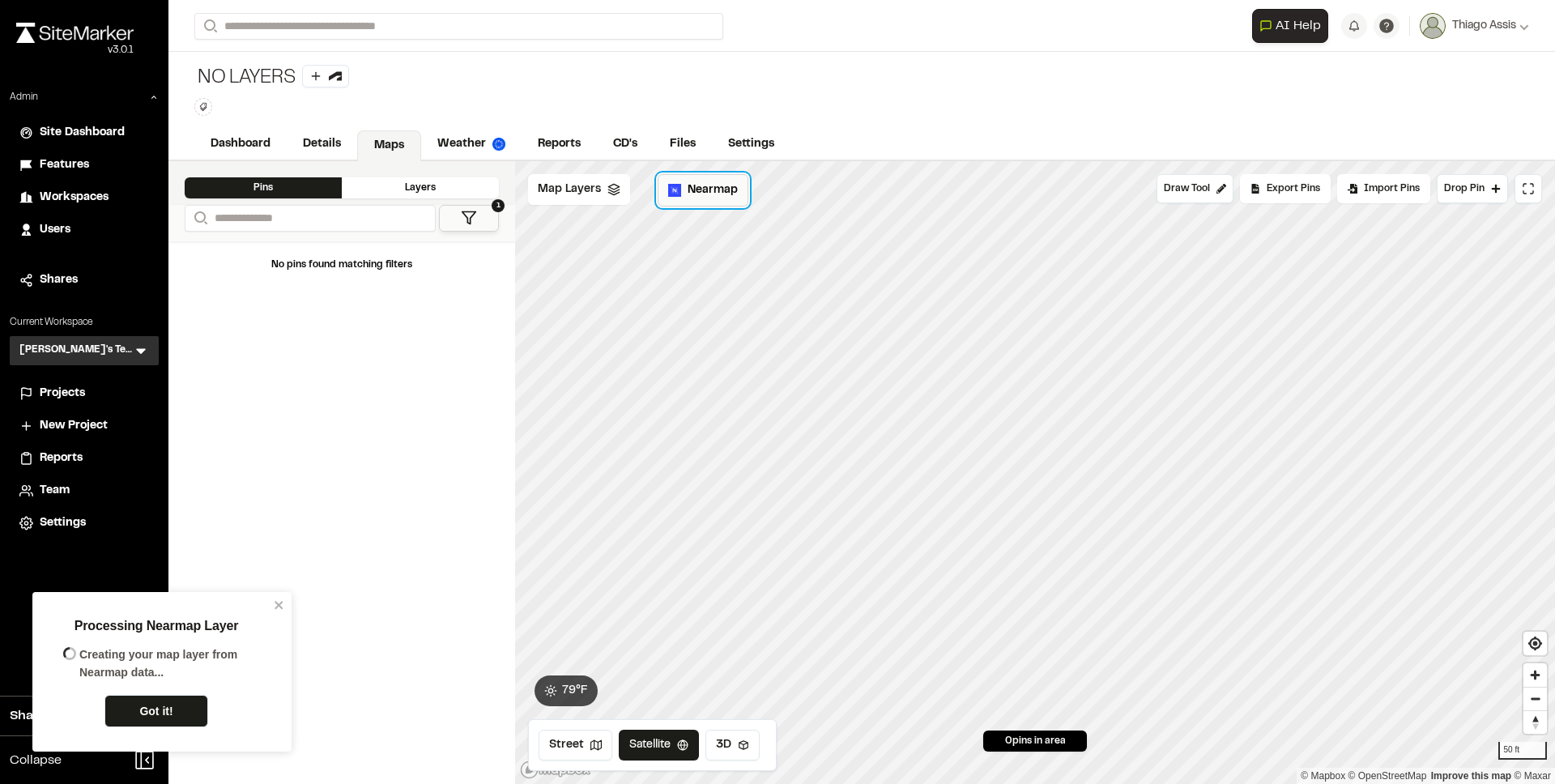
click at [694, 196] on span "Nearmap" at bounding box center [712, 190] width 50 height 17
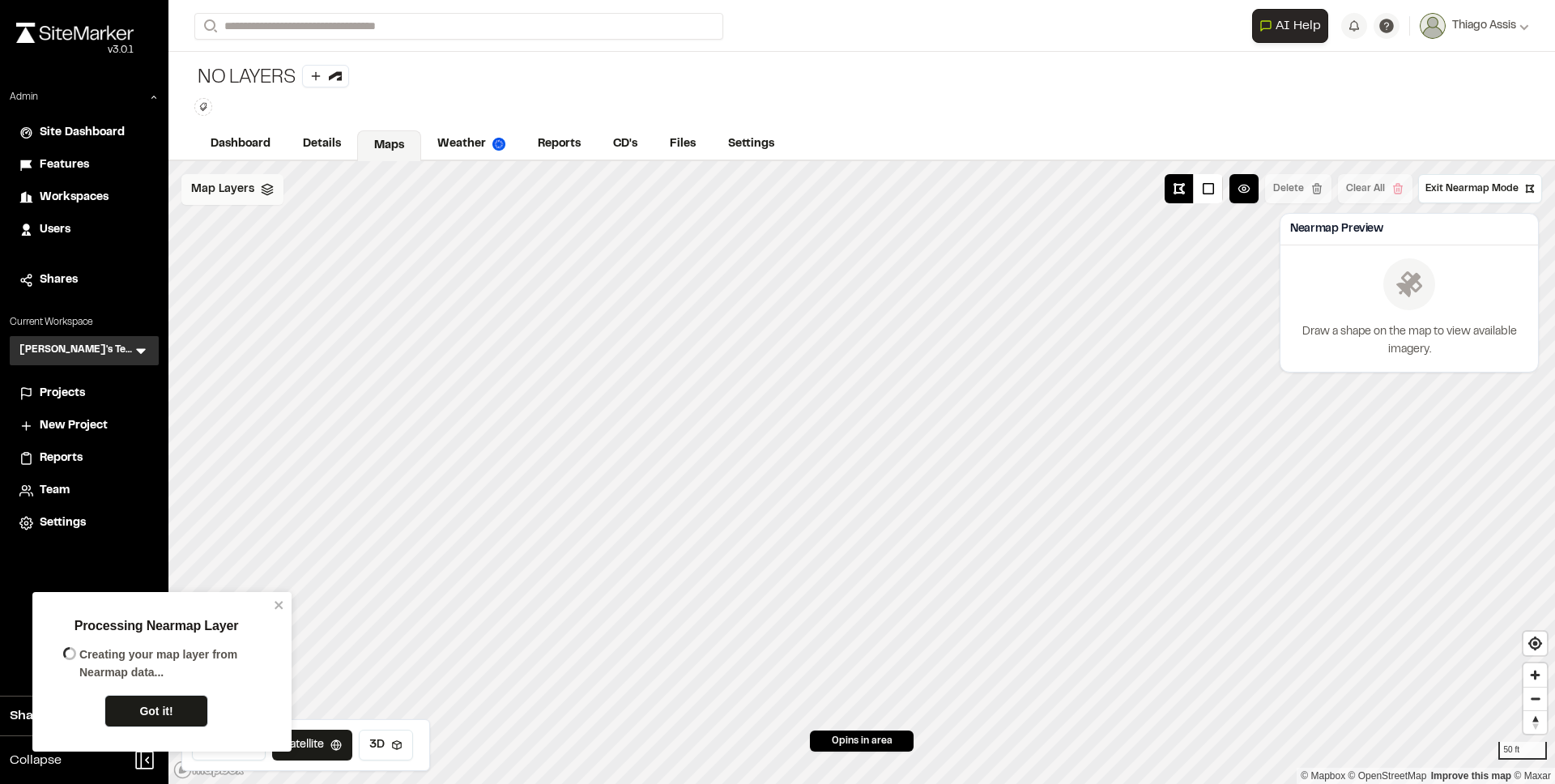
click at [234, 195] on span "Map Layers" at bounding box center [223, 190] width 63 height 17
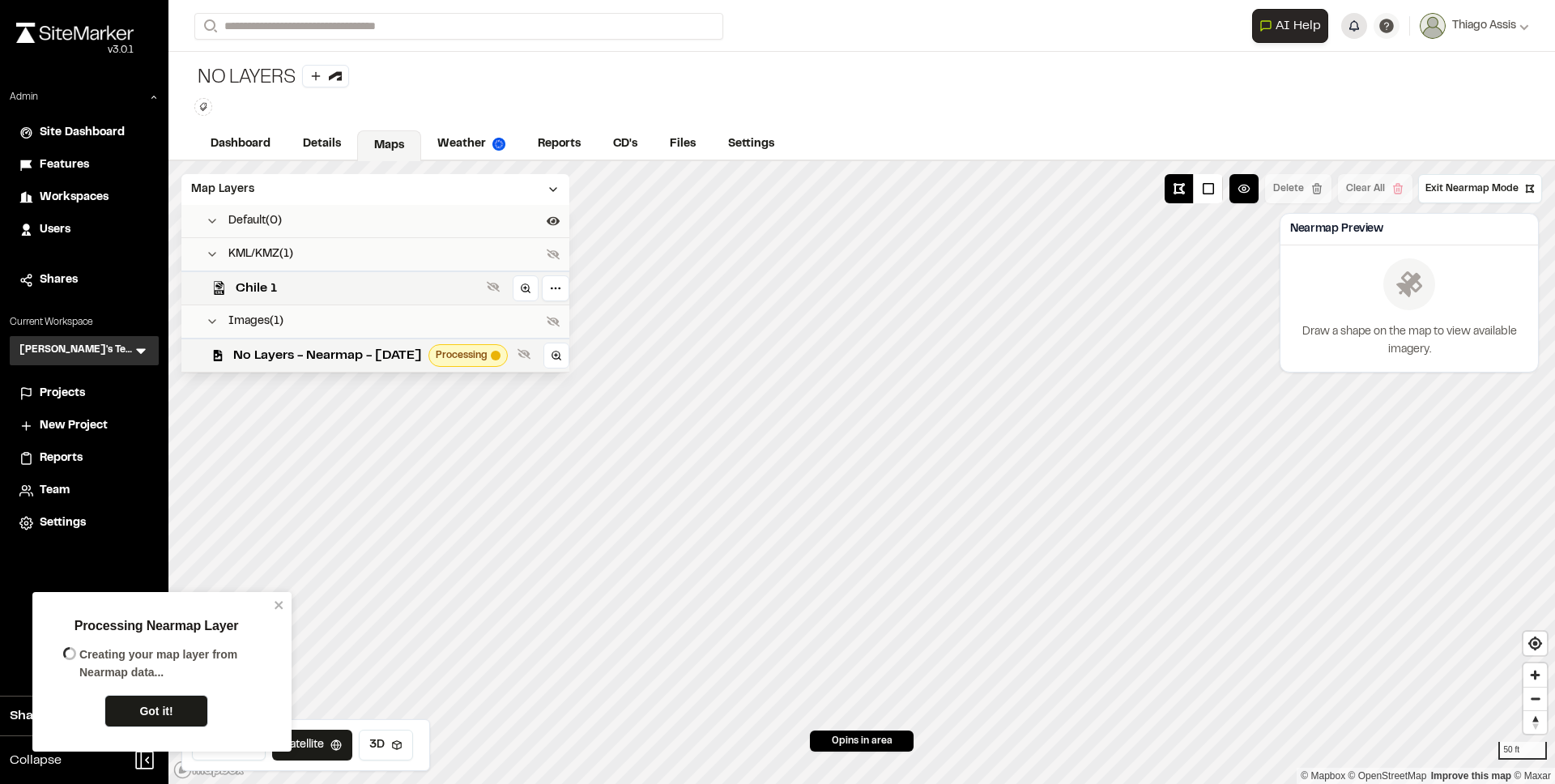
click at [1349, 28] on button "button" at bounding box center [1355, 26] width 26 height 26
click at [280, 607] on icon "close" at bounding box center [279, 604] width 11 height 13
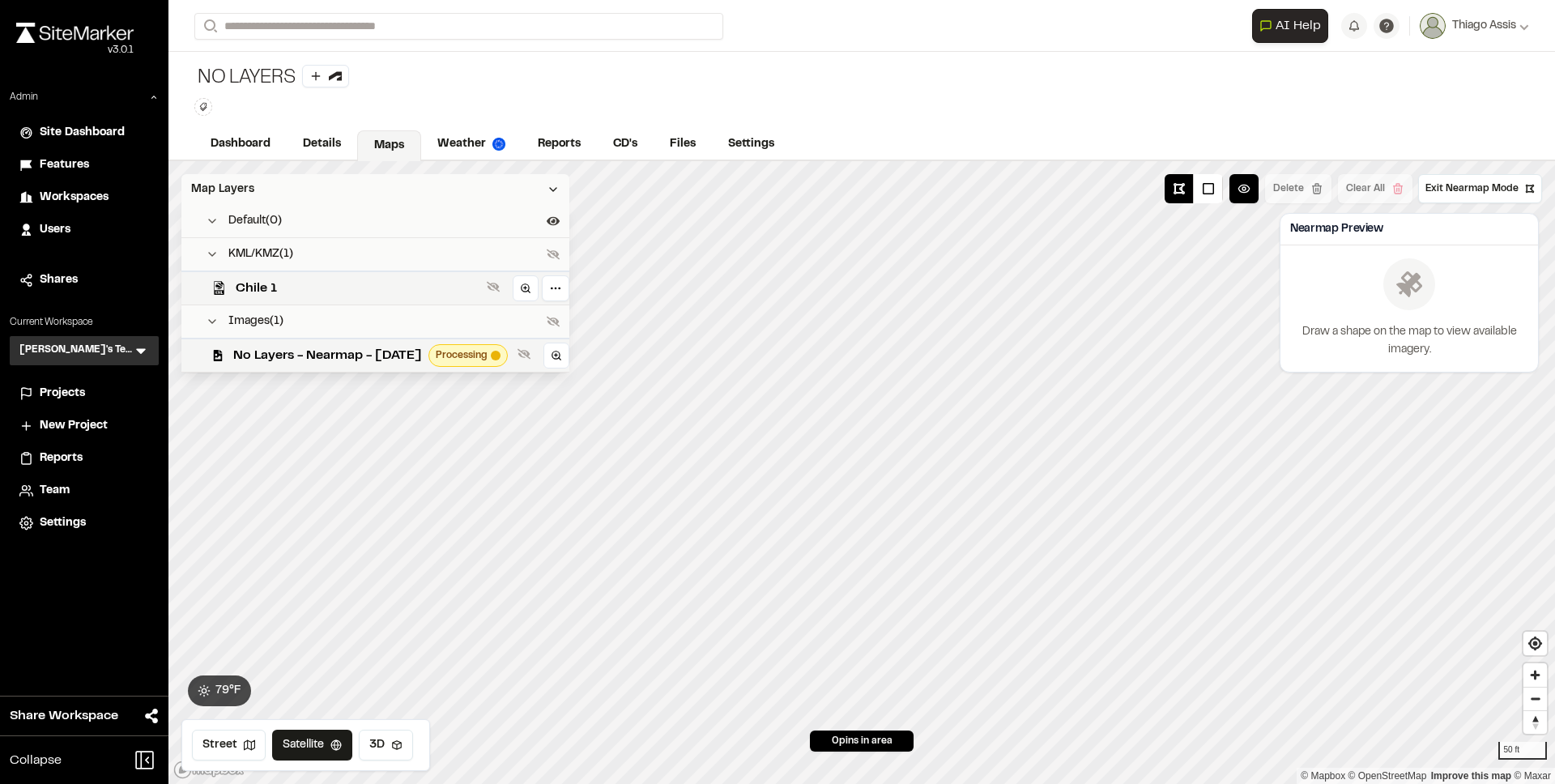
click at [362, 191] on div "Map Layers" at bounding box center [375, 189] width 388 height 31
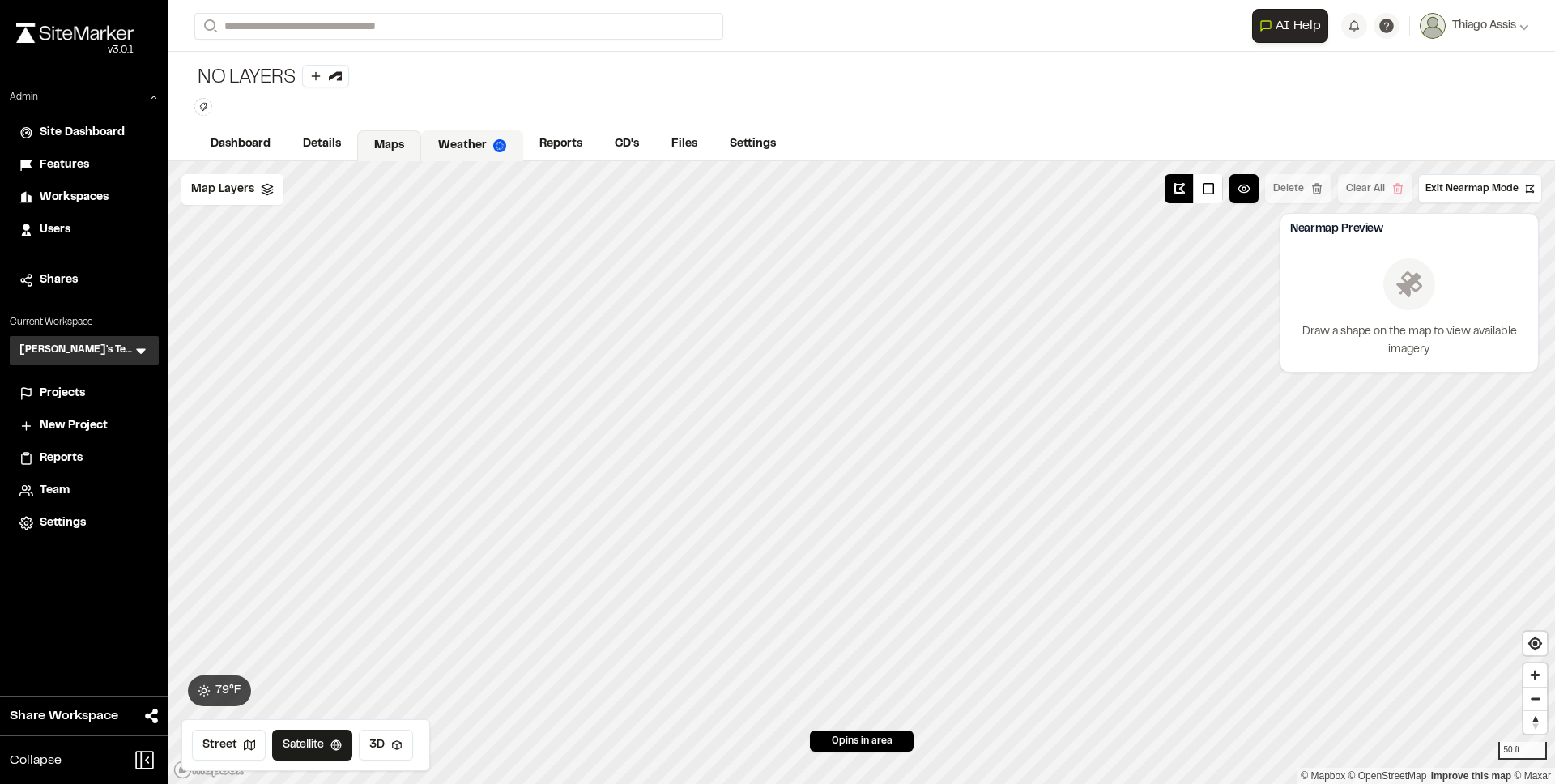
click at [456, 145] on link "Weather" at bounding box center [472, 145] width 102 height 31
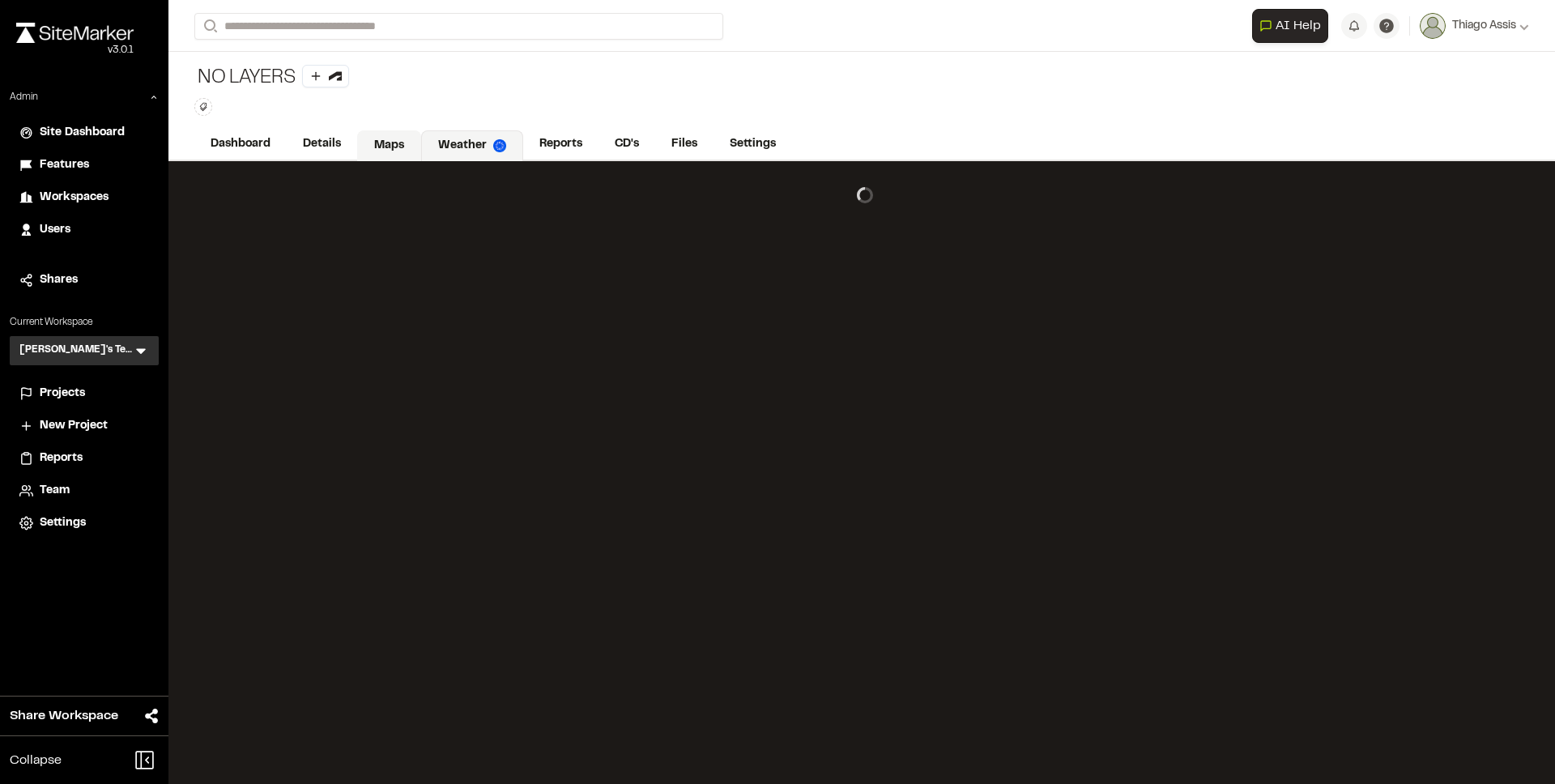
click at [390, 147] on link "Maps" at bounding box center [388, 145] width 64 height 31
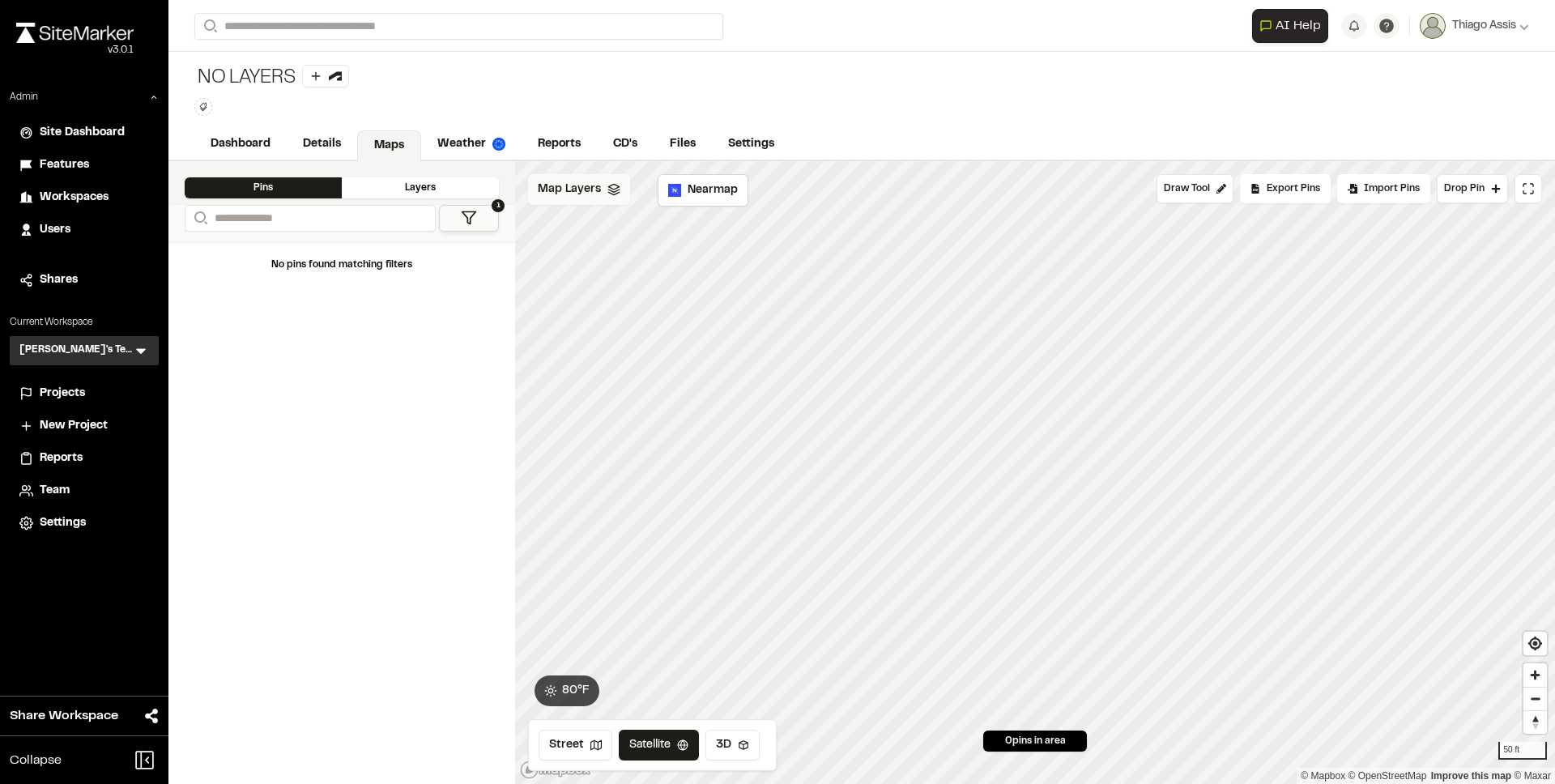
click at [575, 198] on div "Map Layers" at bounding box center [579, 189] width 102 height 31
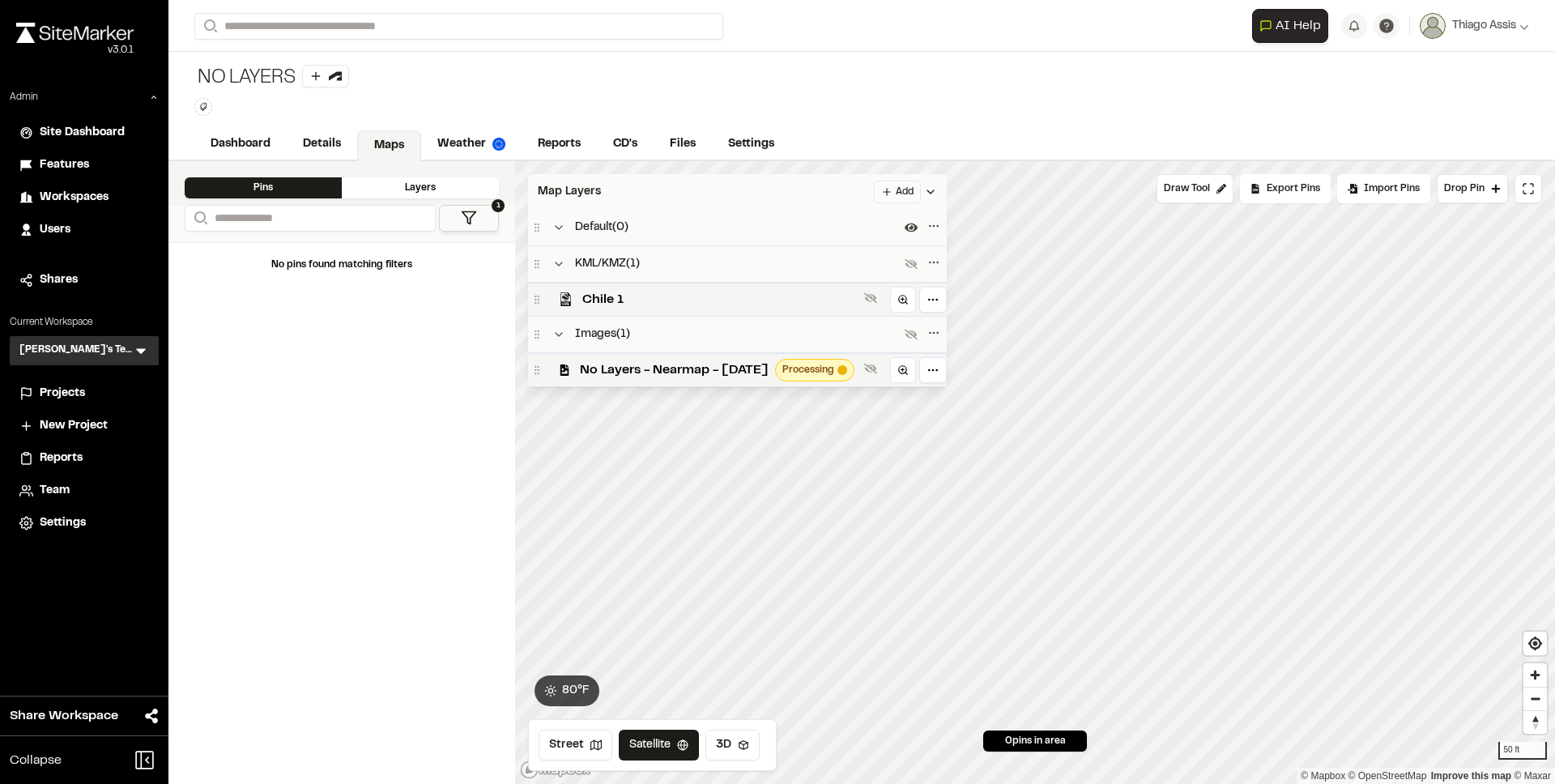
click at [937, 184] on html "**********" at bounding box center [778, 392] width 1555 height 784
click at [890, 250] on link "Add Layer" at bounding box center [889, 250] width 122 height 27
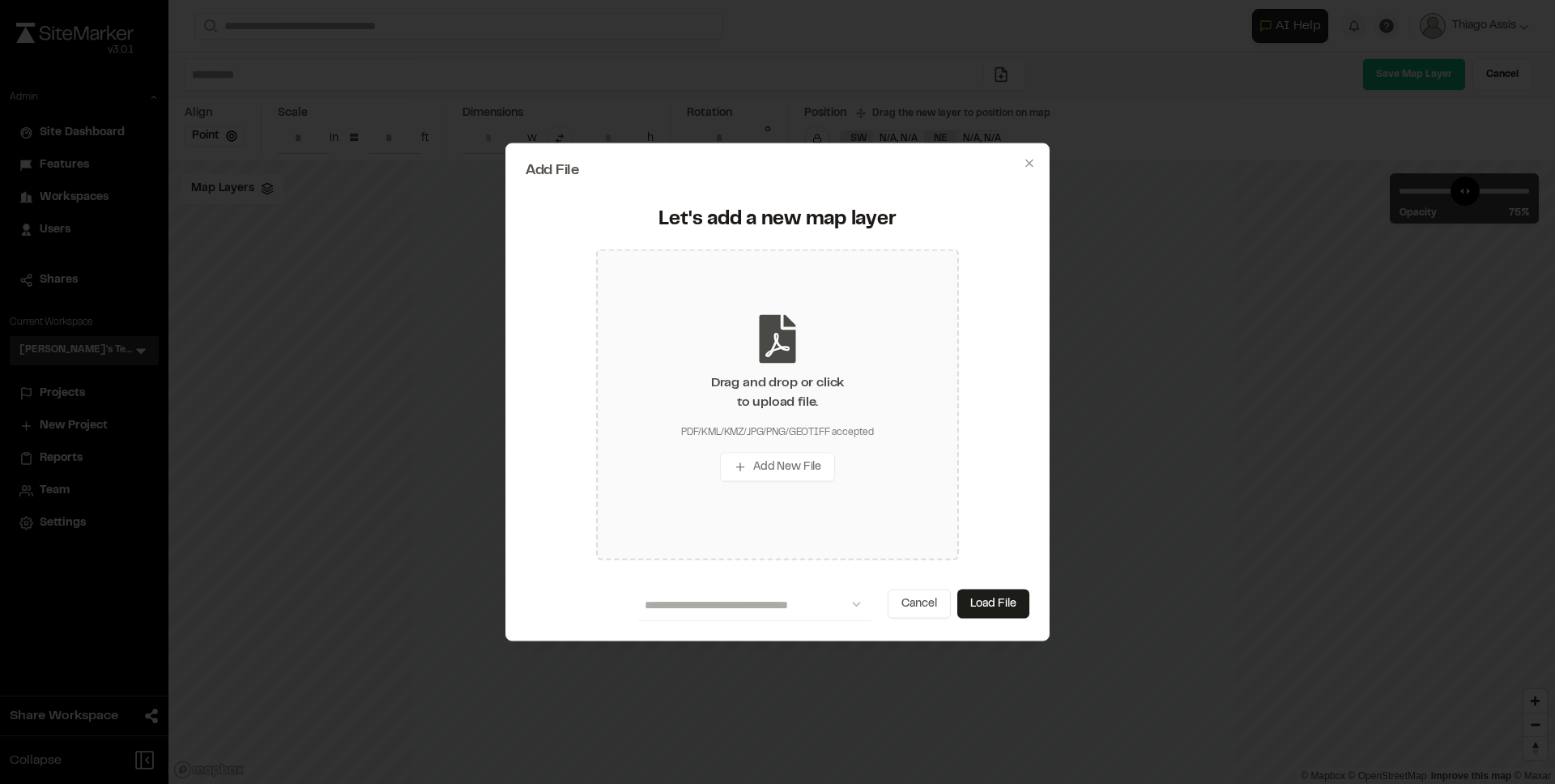
click at [745, 363] on div "Drag and drop or click to upload file. PDF/KML/KMZ/JPG/PNG/GEOTIFF accepted Add…" at bounding box center [778, 404] width 363 height 311
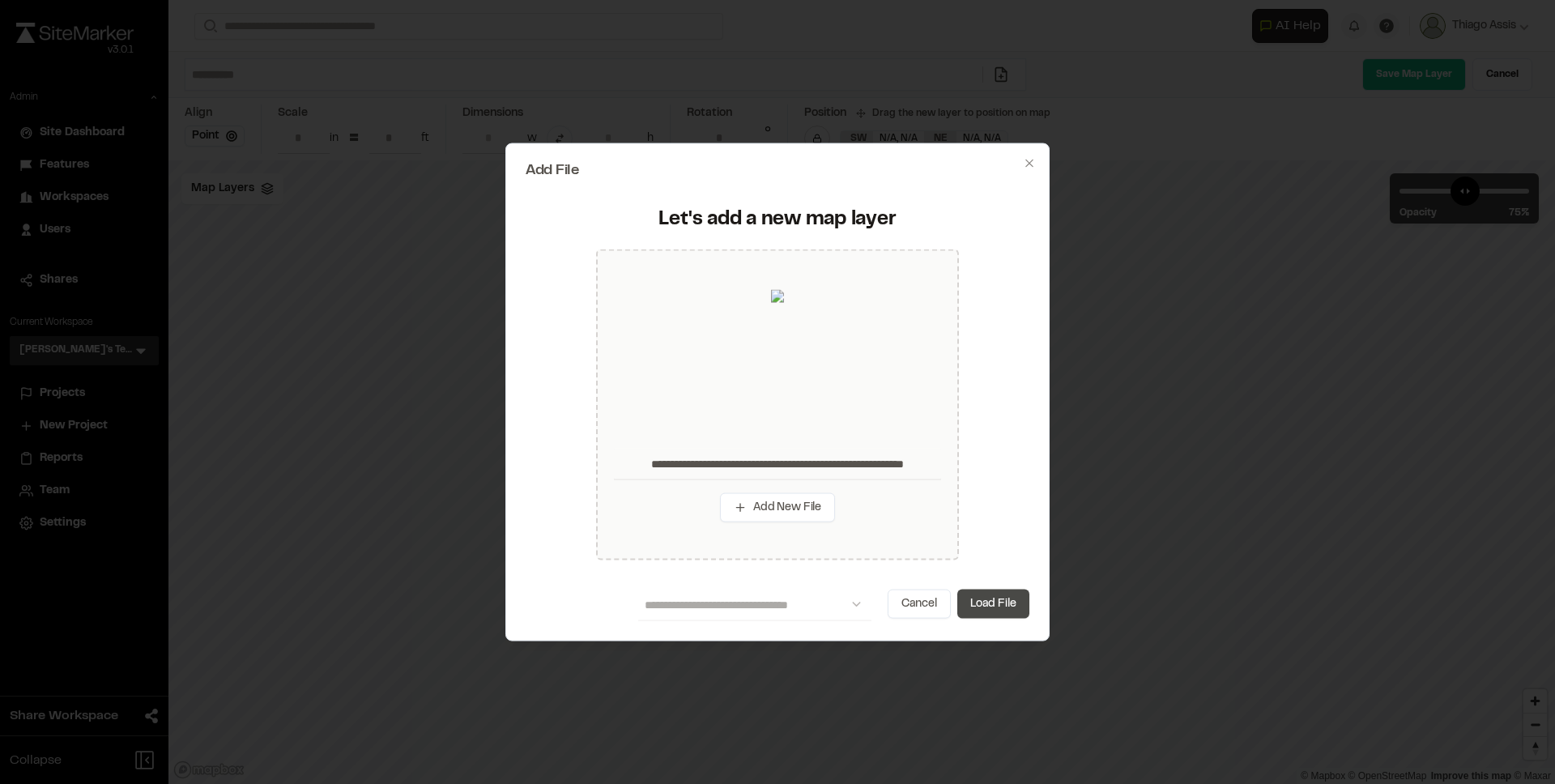
click at [980, 607] on button "Load File" at bounding box center [994, 602] width 72 height 29
type input "**********"
type input "****"
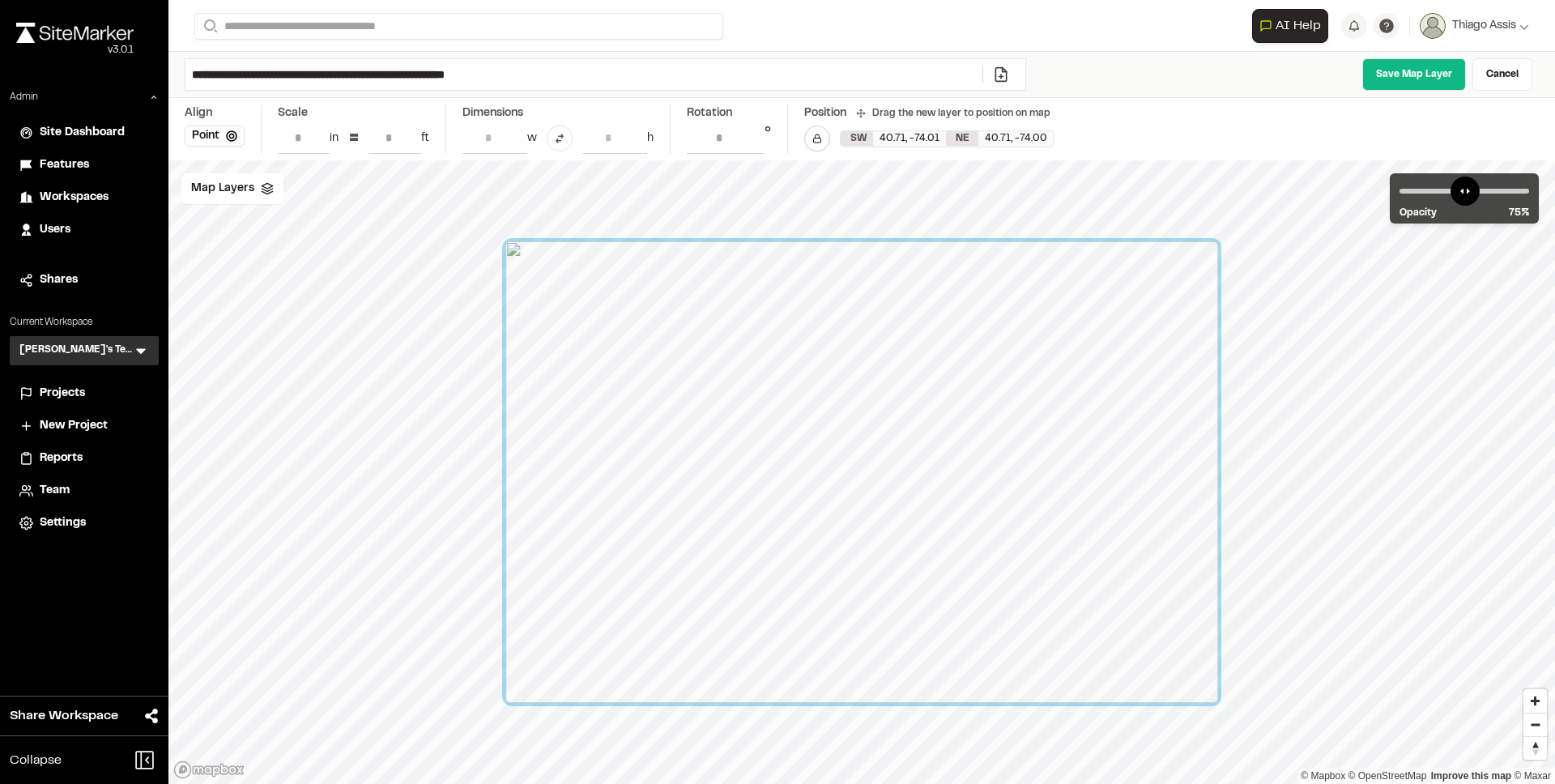
click at [346, 72] on input "**********" at bounding box center [583, 74] width 797 height 31
type input "**********"
click at [1427, 82] on link "Save Map Layer" at bounding box center [1414, 74] width 104 height 32
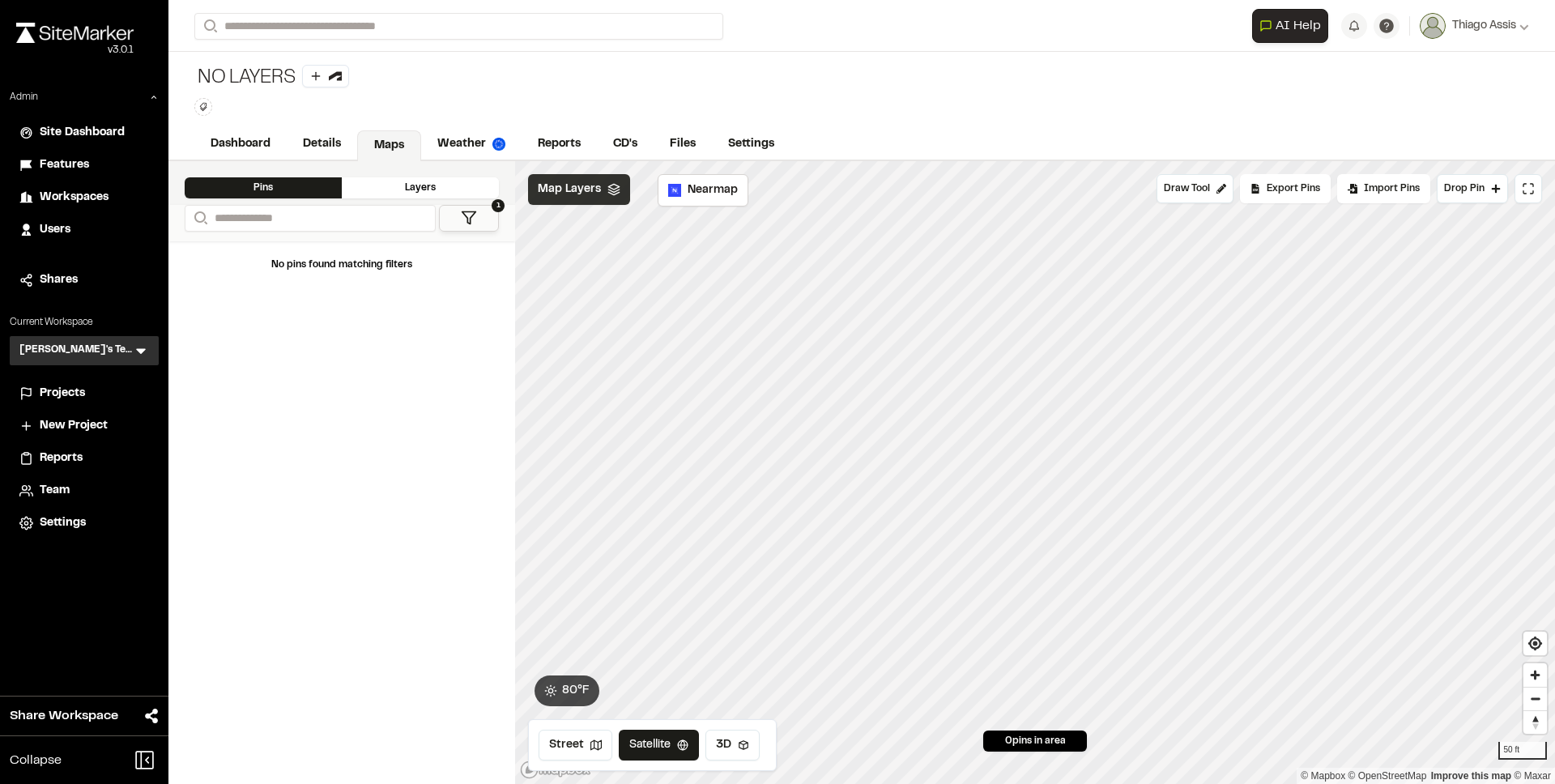
click at [582, 192] on span "Map Layers" at bounding box center [569, 190] width 63 height 17
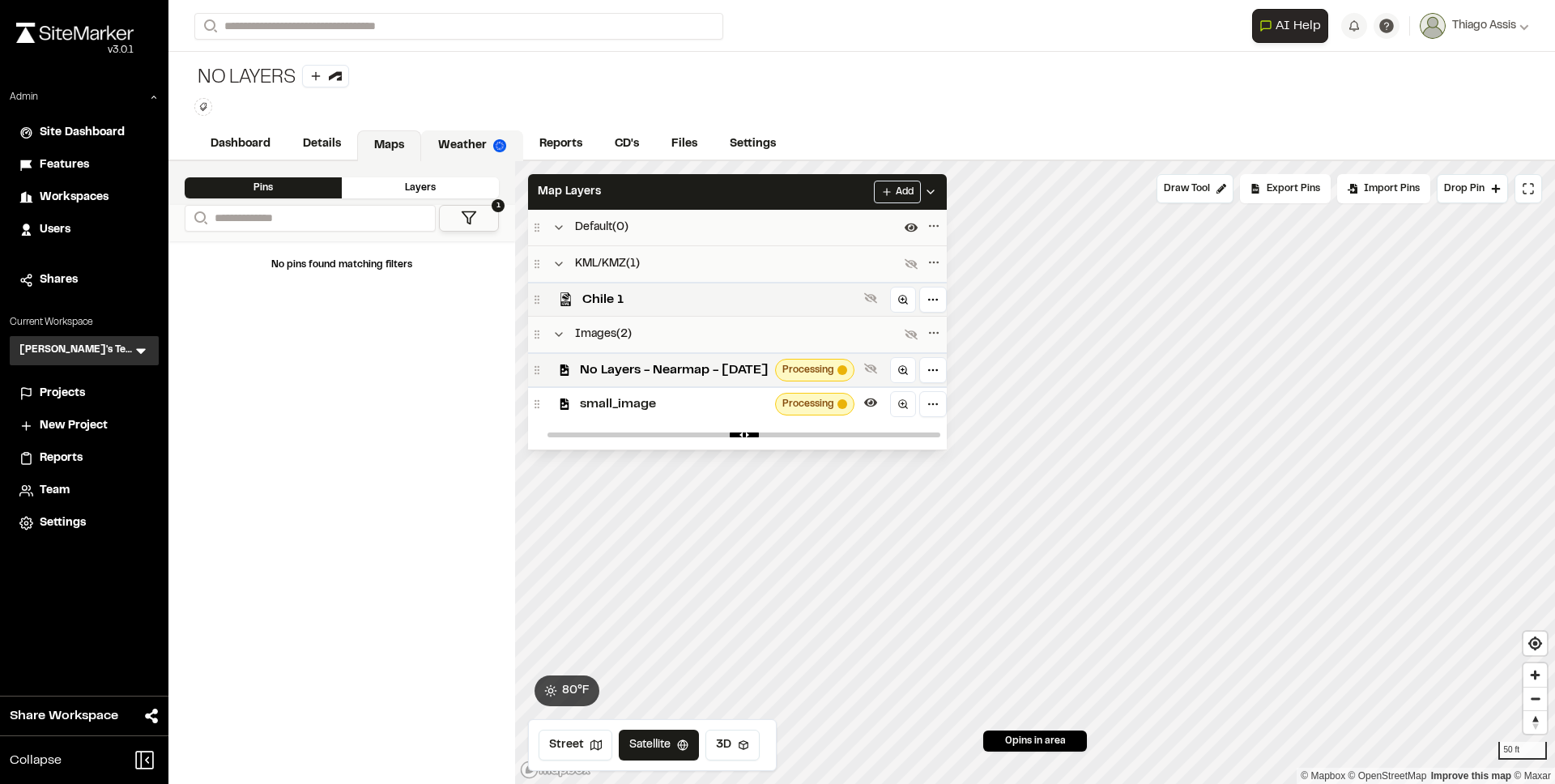
click at [456, 144] on link "Weather" at bounding box center [472, 145] width 102 height 31
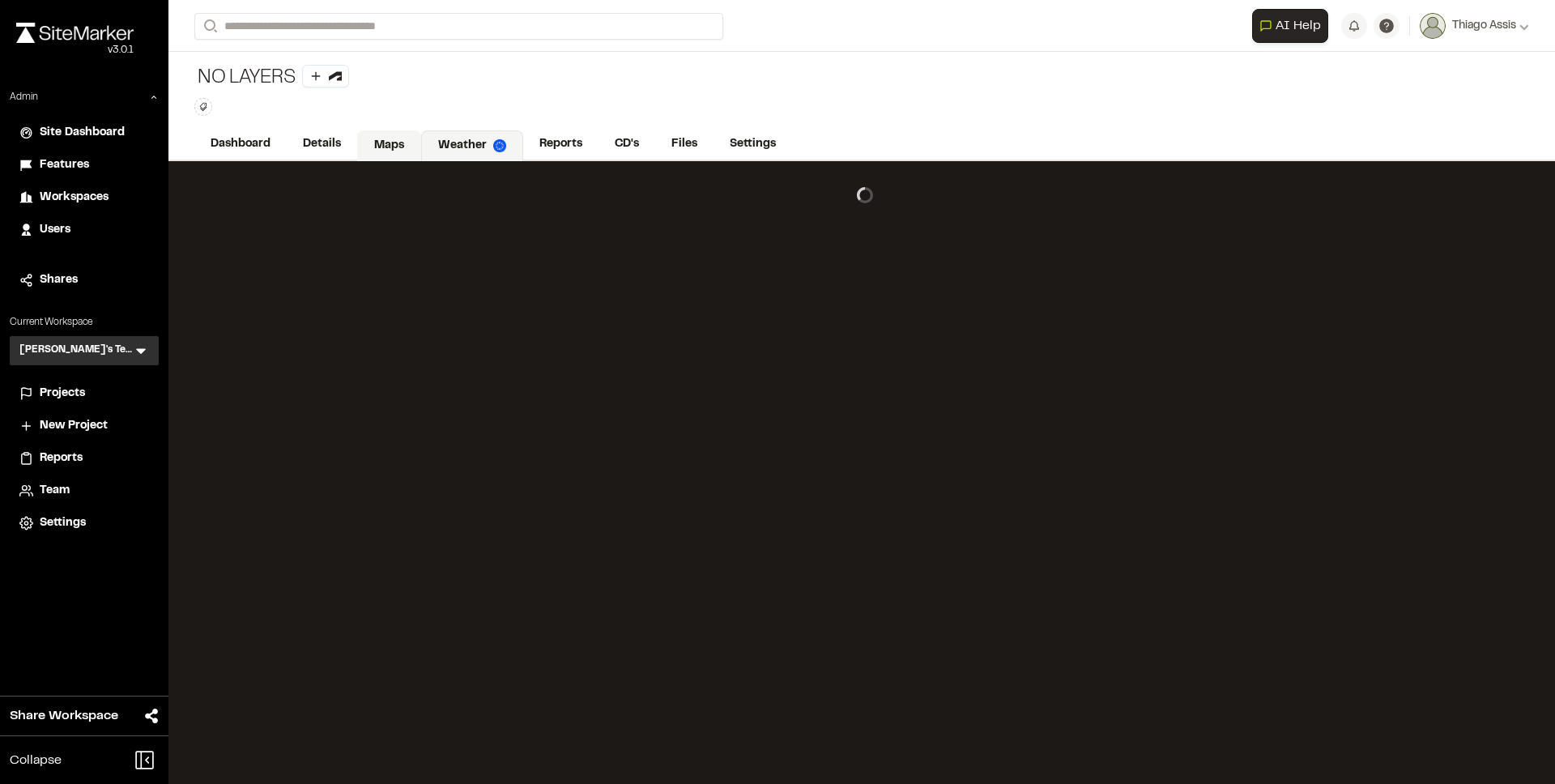
click at [402, 140] on link "Maps" at bounding box center [388, 145] width 64 height 31
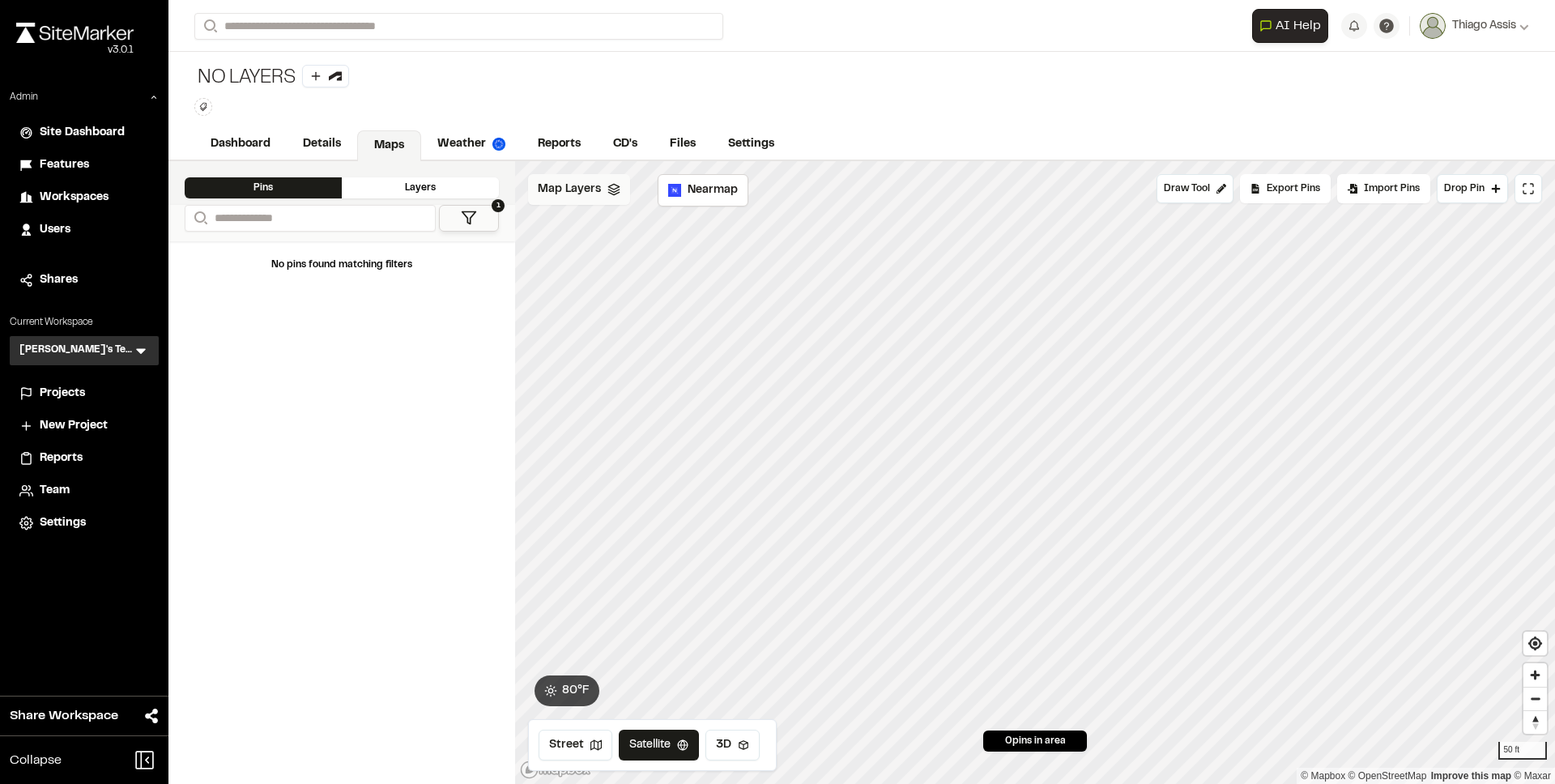
click at [582, 196] on span "Map Layers" at bounding box center [569, 190] width 63 height 17
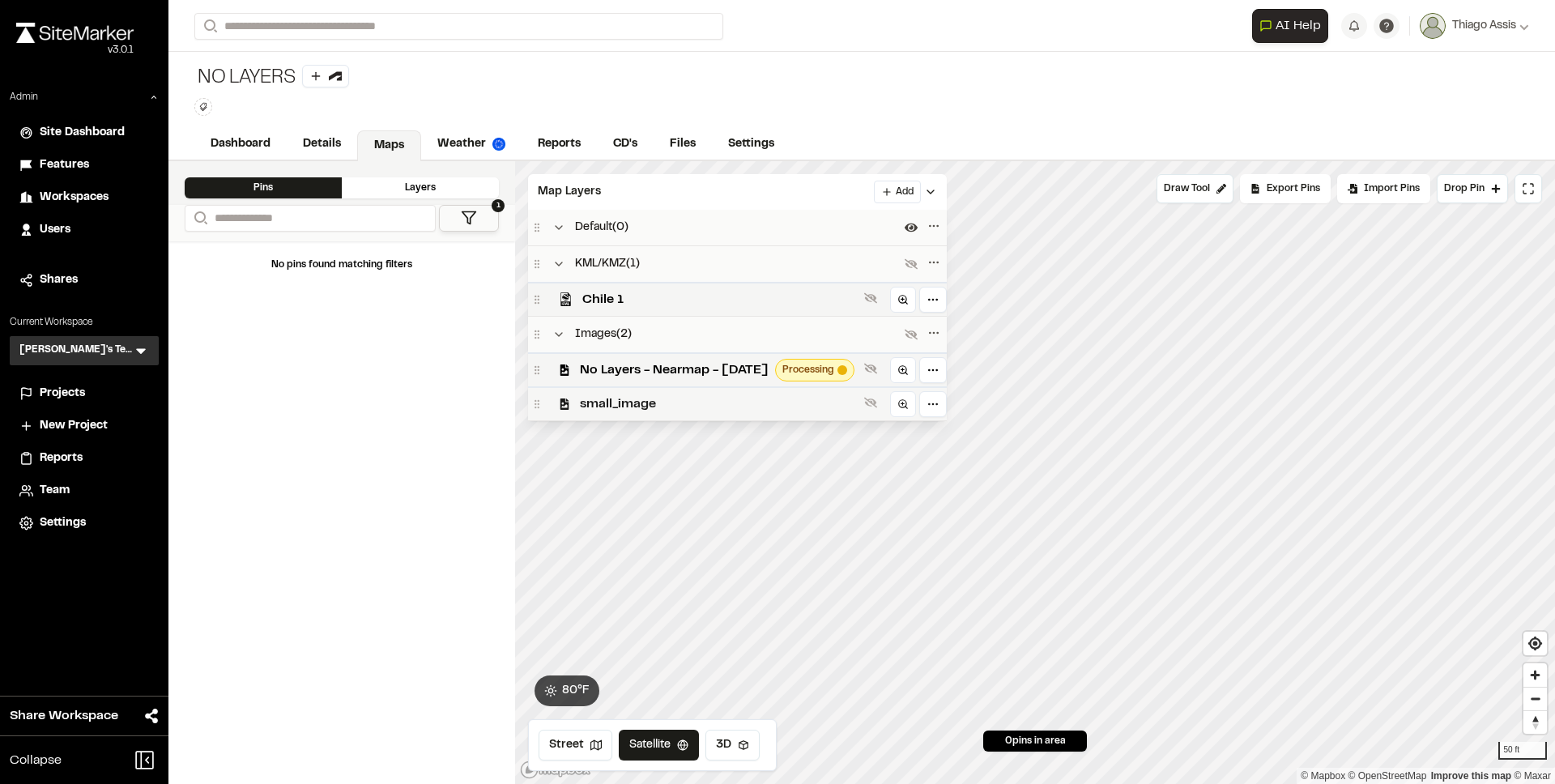
click at [651, 397] on span "small_image" at bounding box center [719, 404] width 278 height 19
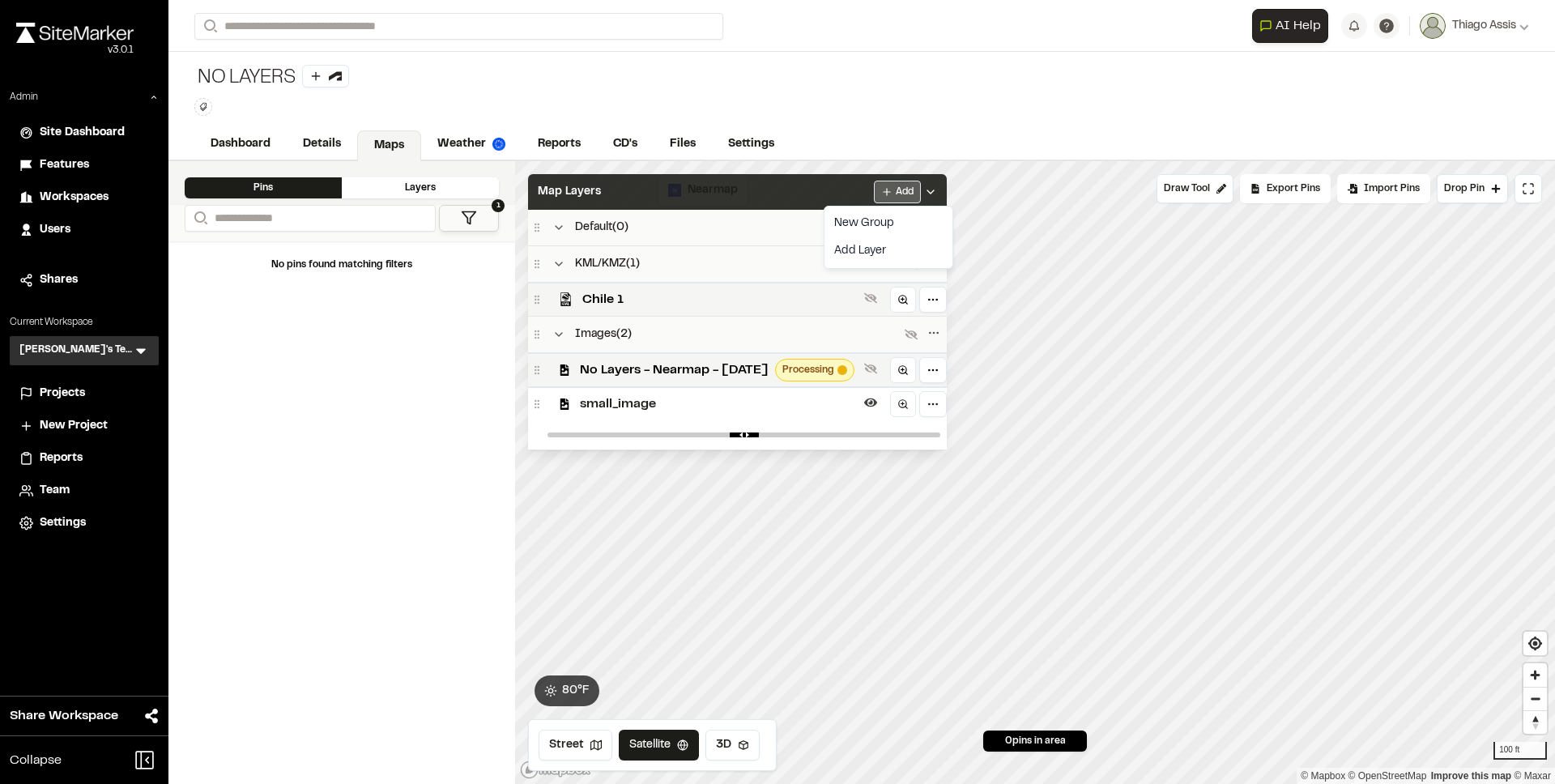
click at [924, 198] on html "**********" at bounding box center [778, 392] width 1555 height 784
click at [878, 241] on link "Add Layer" at bounding box center [889, 250] width 122 height 27
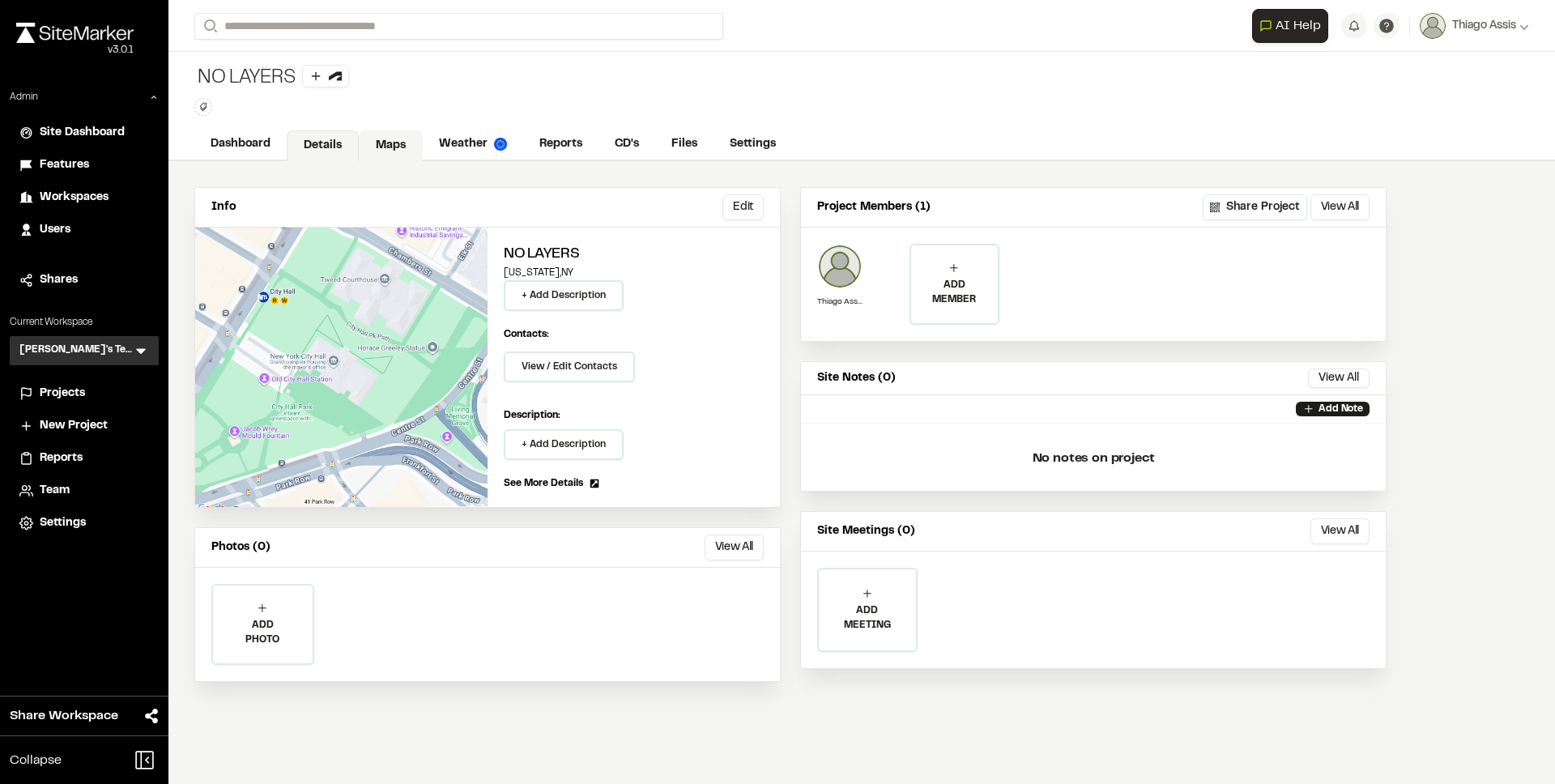
click at [401, 147] on link "Maps" at bounding box center [390, 145] width 64 height 31
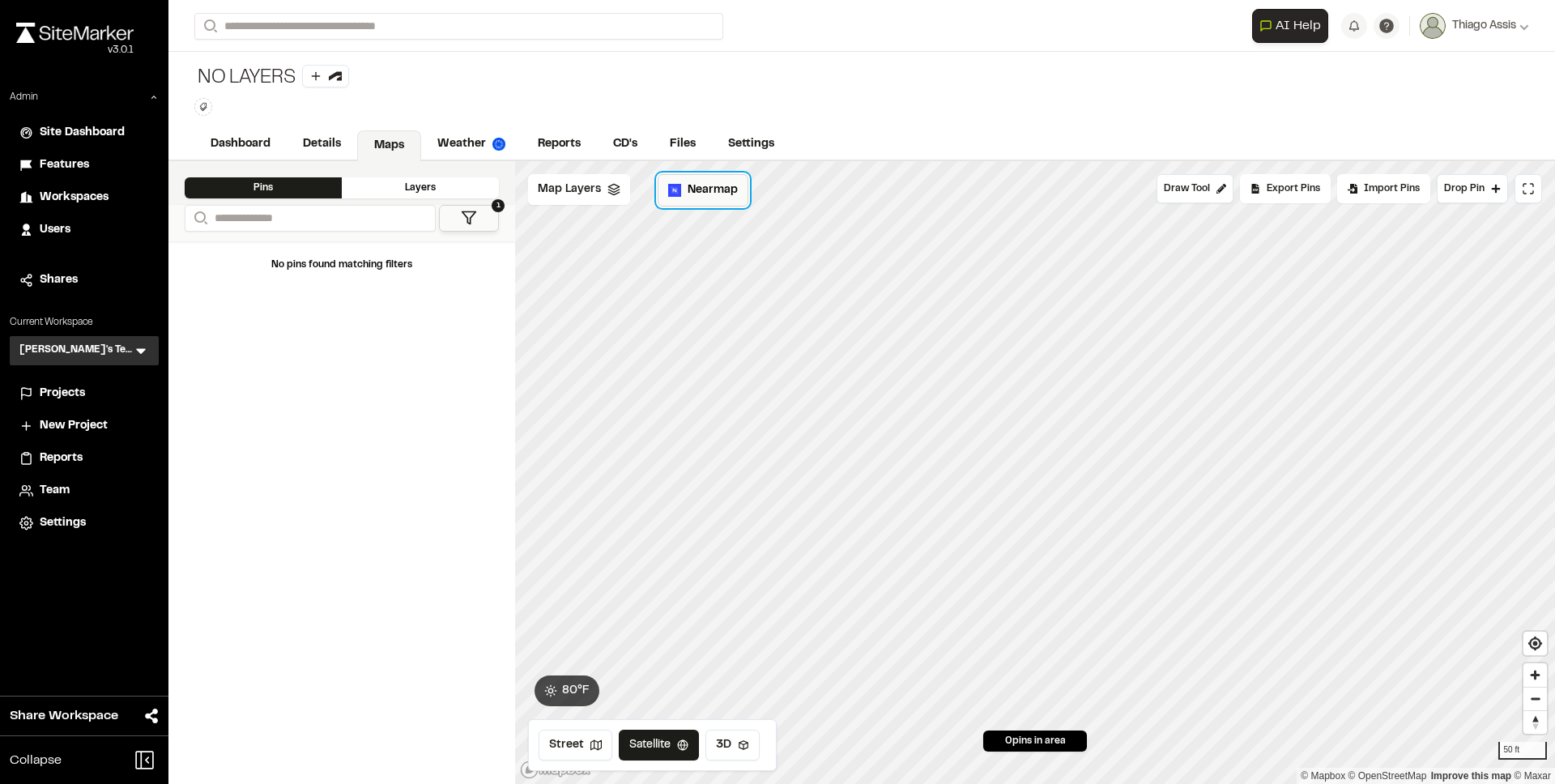
click at [701, 192] on span "Nearmap" at bounding box center [712, 190] width 50 height 17
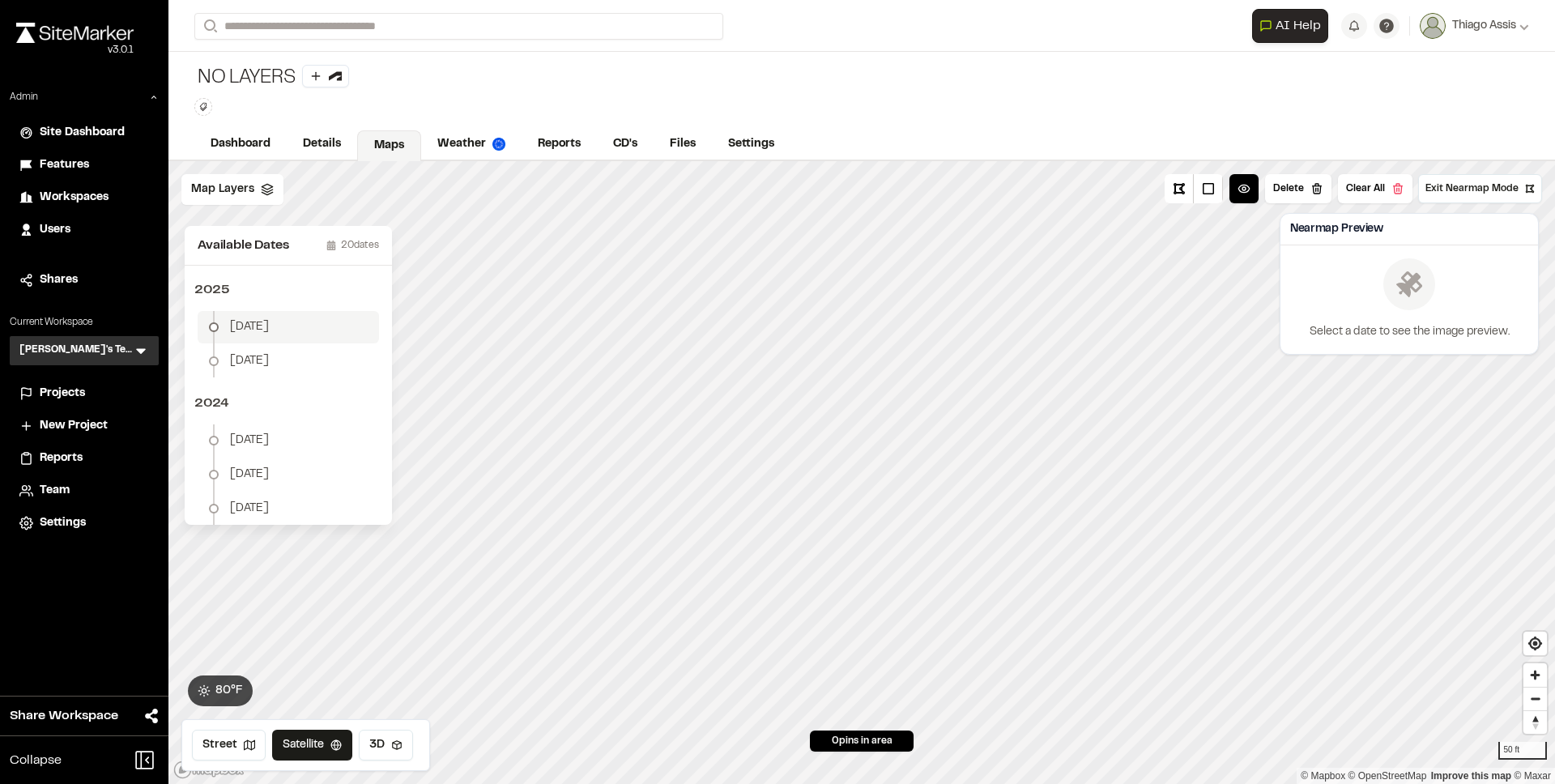
click at [261, 327] on li "[DATE]" at bounding box center [288, 327] width 181 height 32
click at [1482, 320] on button "Download Map Layer" at bounding box center [1461, 311] width 134 height 29
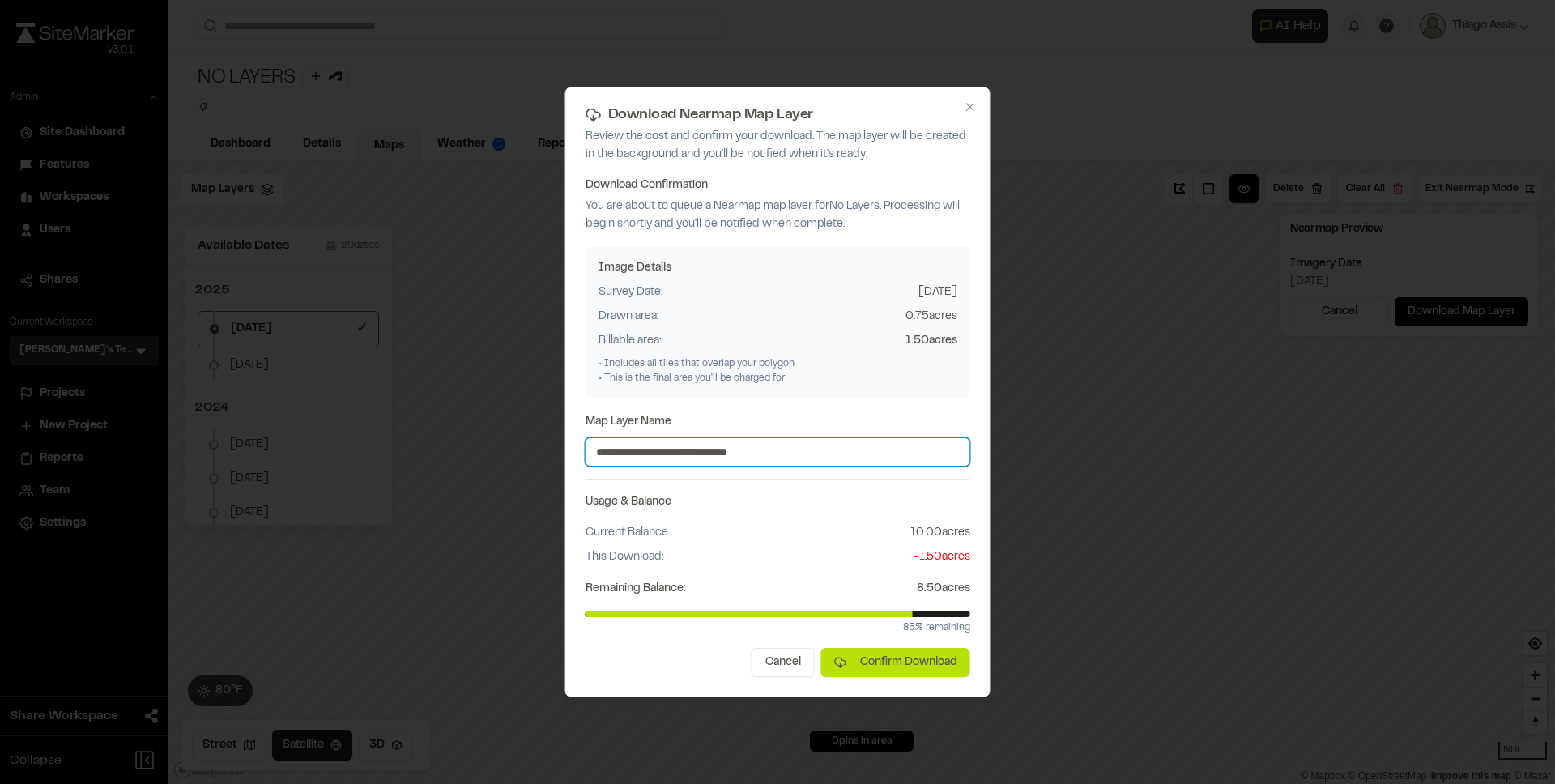
click at [819, 459] on input "**********" at bounding box center [778, 451] width 385 height 29
type input "**********"
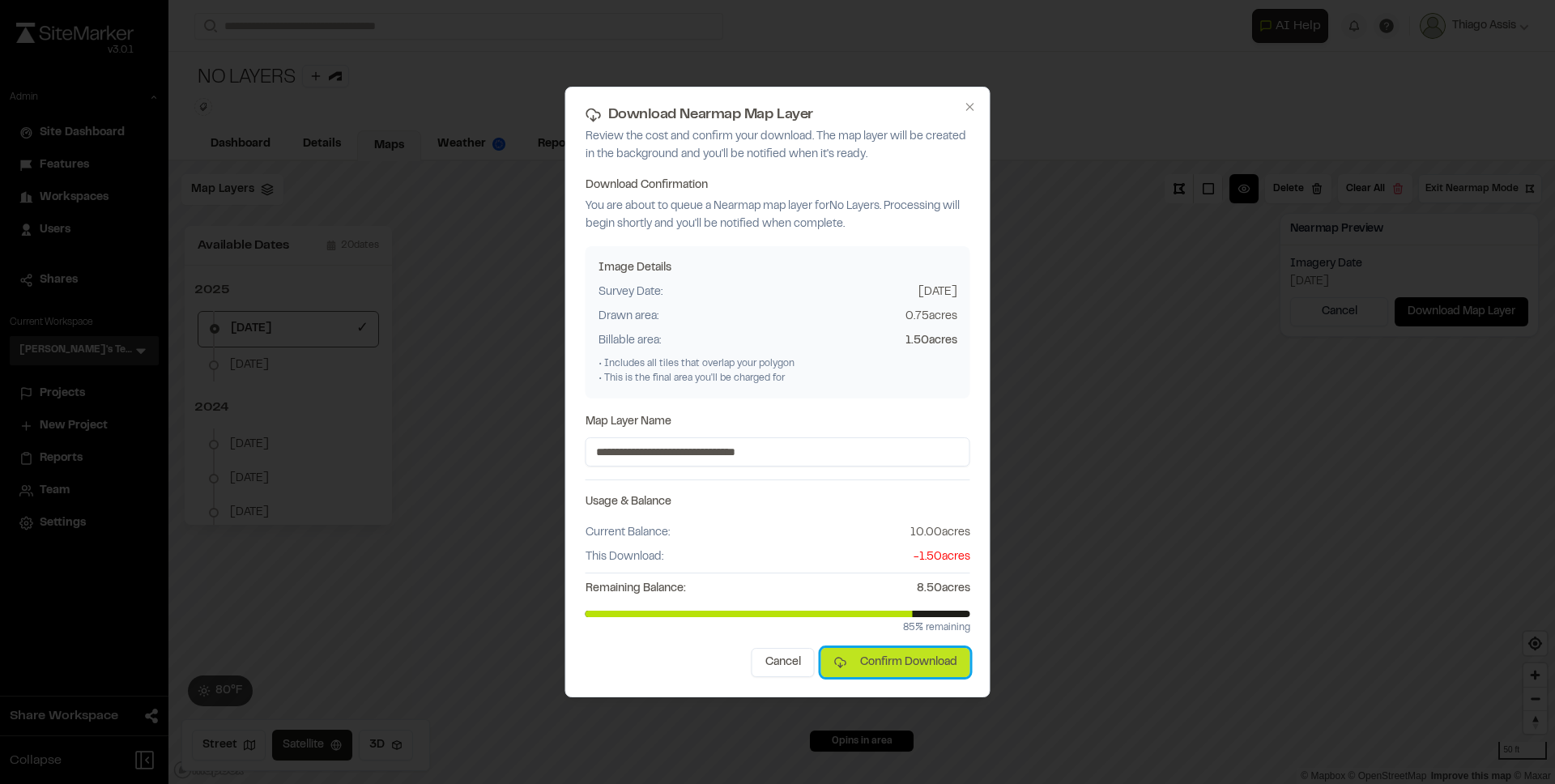
click at [881, 657] on button "Confirm Download" at bounding box center [896, 662] width 149 height 29
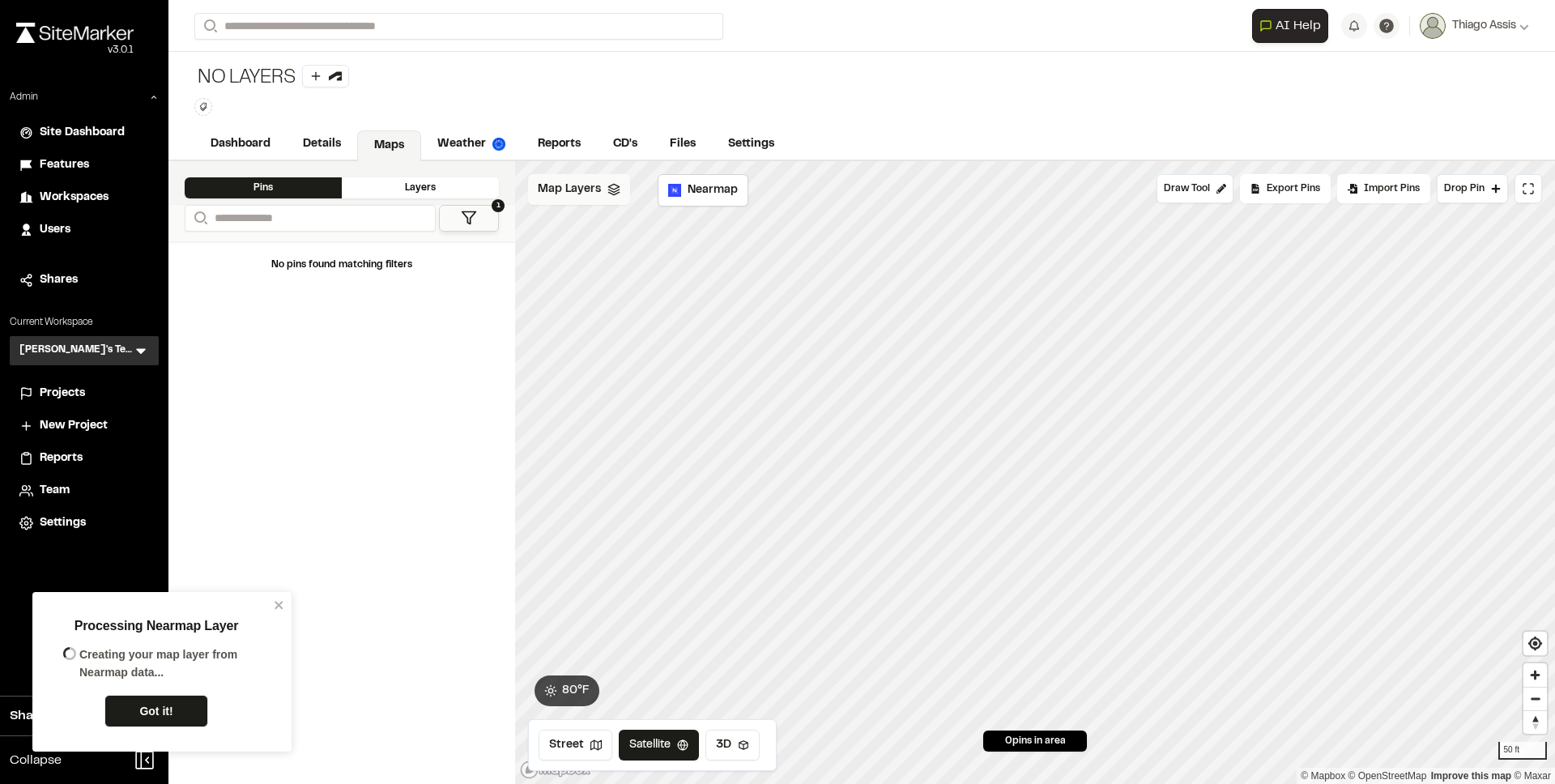
click at [589, 202] on div "Map Layers" at bounding box center [579, 189] width 102 height 31
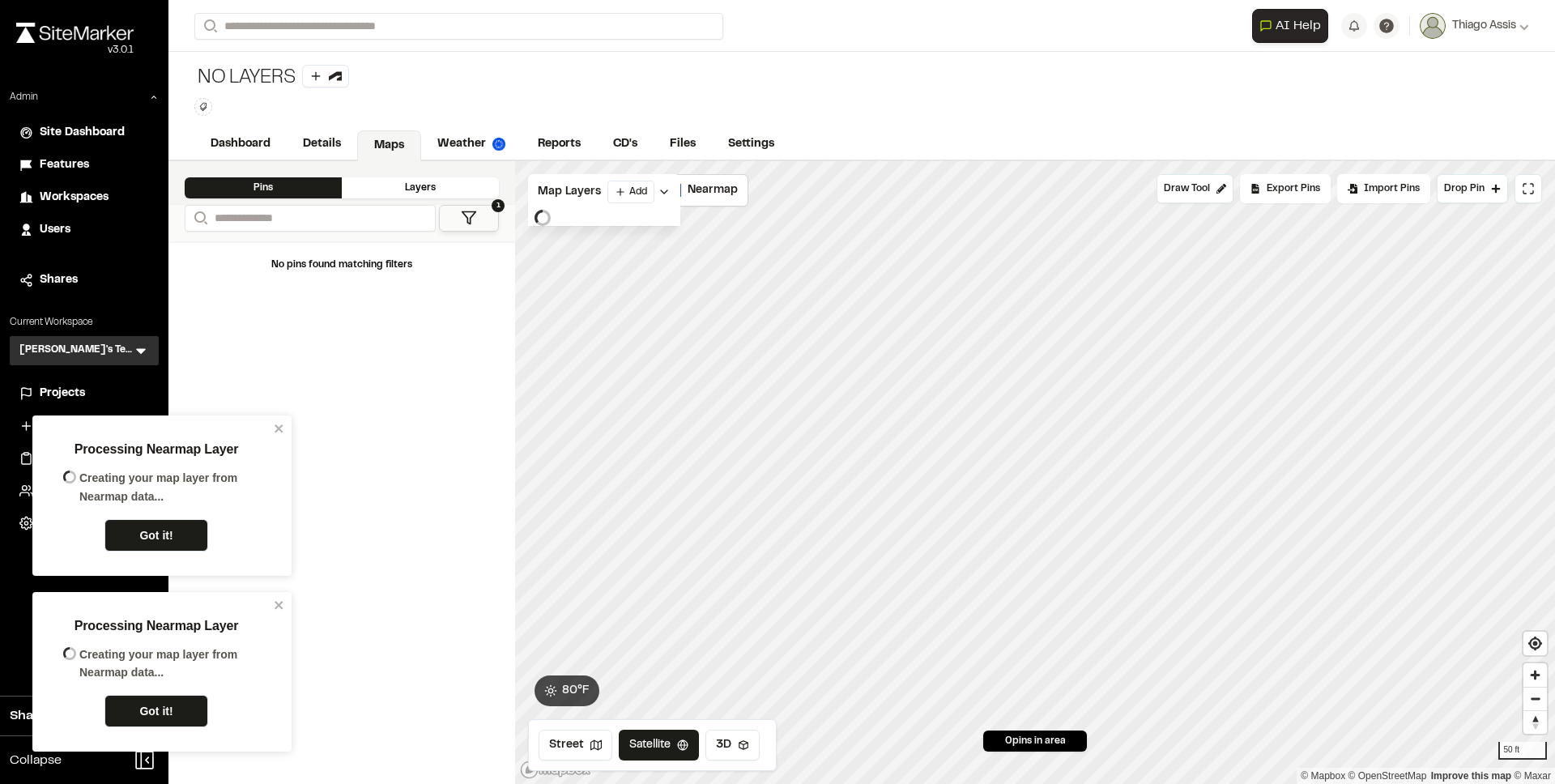
click at [333, 495] on div "No pins found matching filters" at bounding box center [342, 512] width 346 height 543
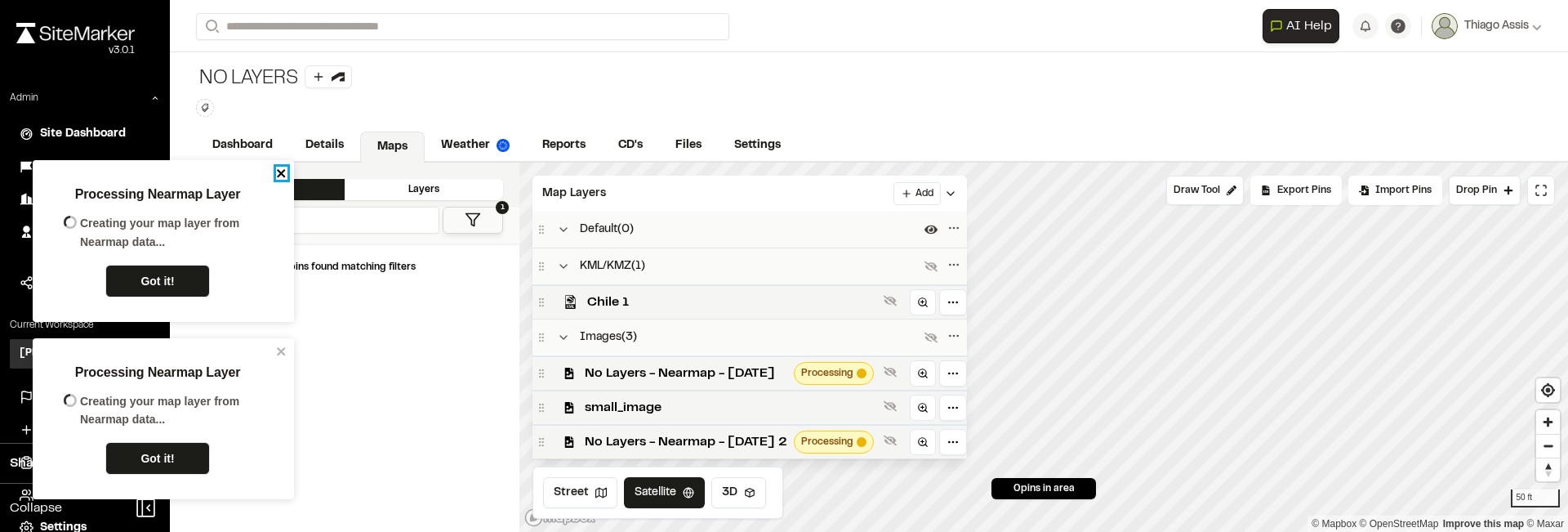
click at [279, 172] on icon "close" at bounding box center [281, 173] width 11 height 13
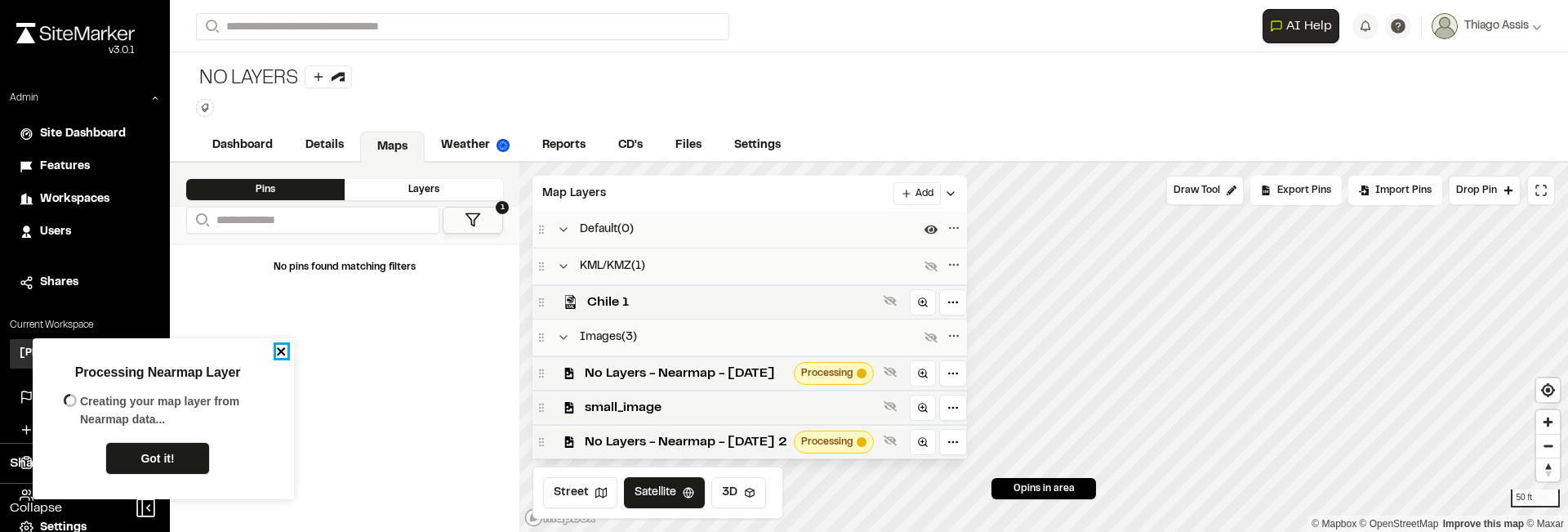
click at [277, 346] on icon "close" at bounding box center [281, 351] width 11 height 13
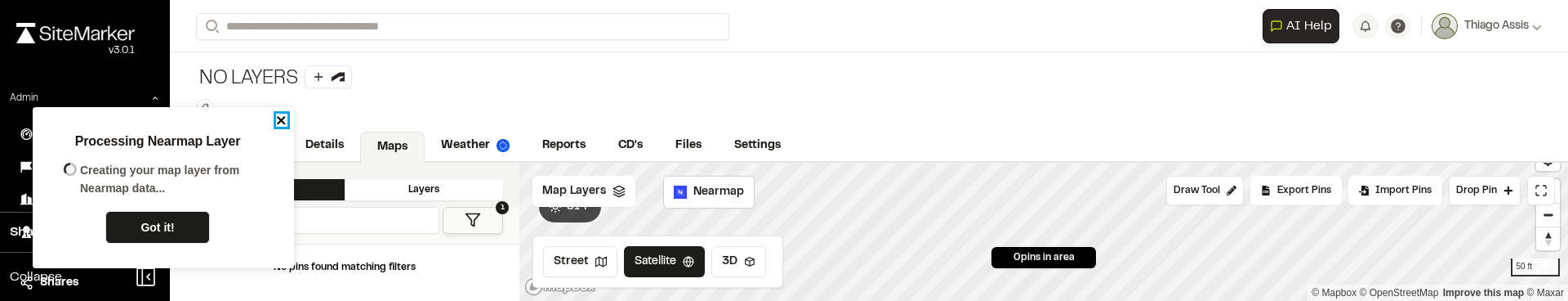
click at [284, 123] on icon "close" at bounding box center [280, 120] width 8 height 8
